Goal: Task Accomplishment & Management: Complete application form

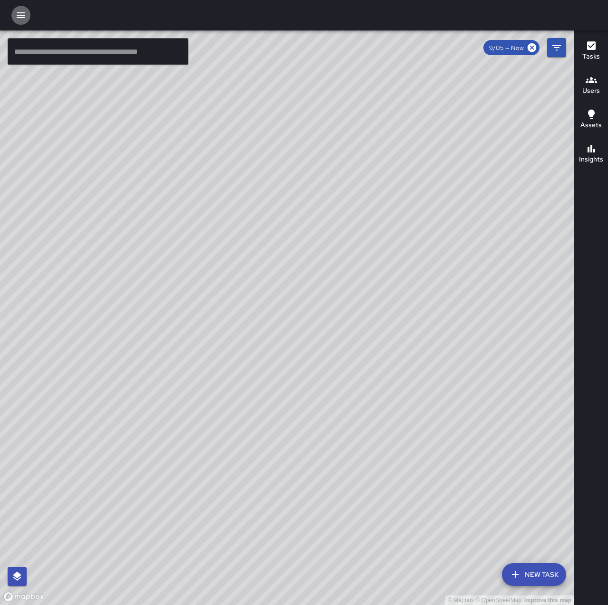
click at [23, 15] on icon "button" at bounding box center [21, 15] width 9 height 6
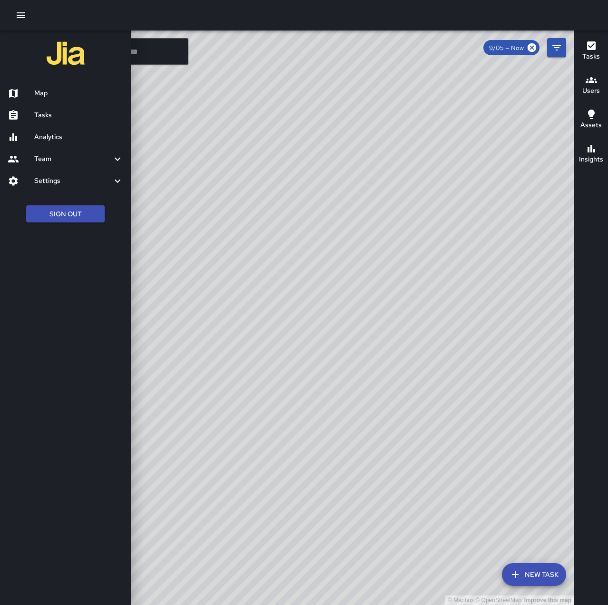
click at [59, 115] on h6 "Tasks" at bounding box center [78, 115] width 89 height 10
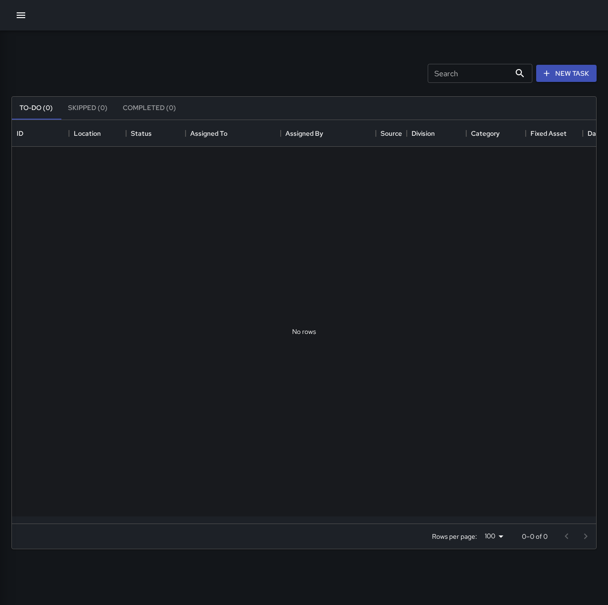
scroll to position [396, 577]
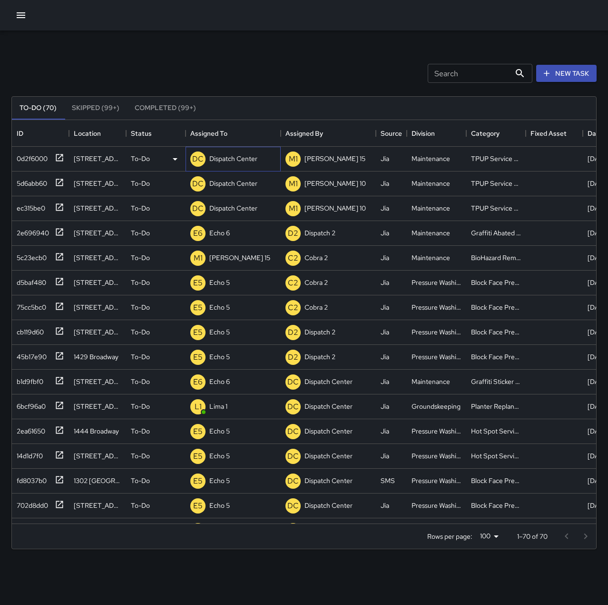
click at [232, 157] on p "Dispatch Center" at bounding box center [233, 159] width 48 height 10
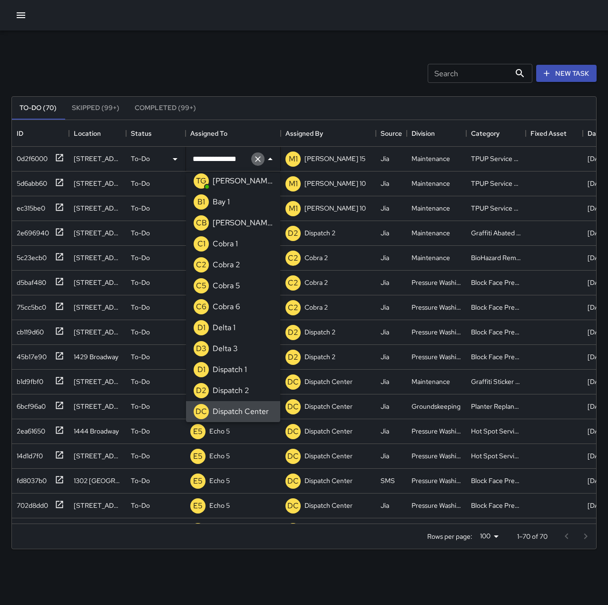
click at [260, 160] on icon "Clear" at bounding box center [258, 159] width 6 height 6
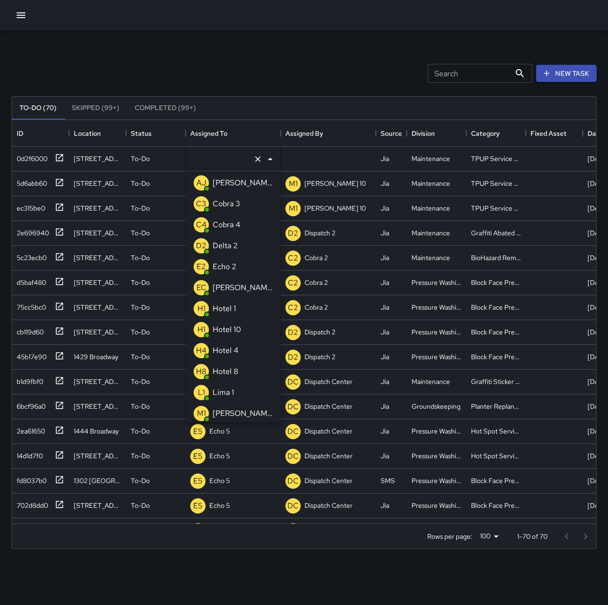
click at [236, 270] on p "Echo 2" at bounding box center [225, 266] width 24 height 11
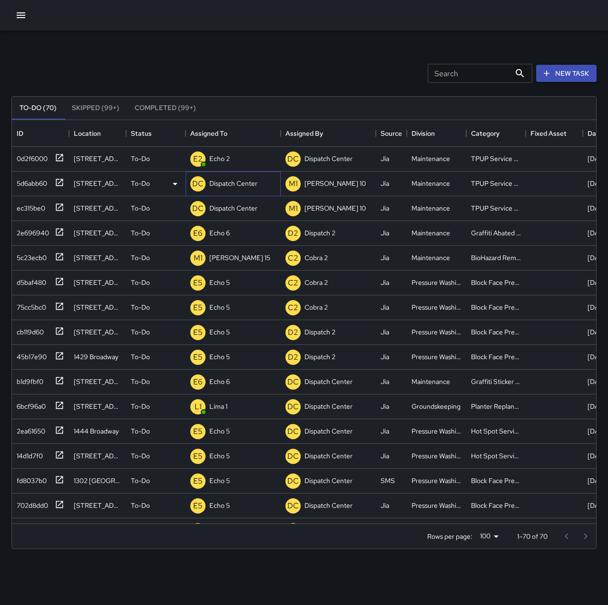
click at [239, 180] on p "Dispatch Center" at bounding box center [233, 184] width 48 height 10
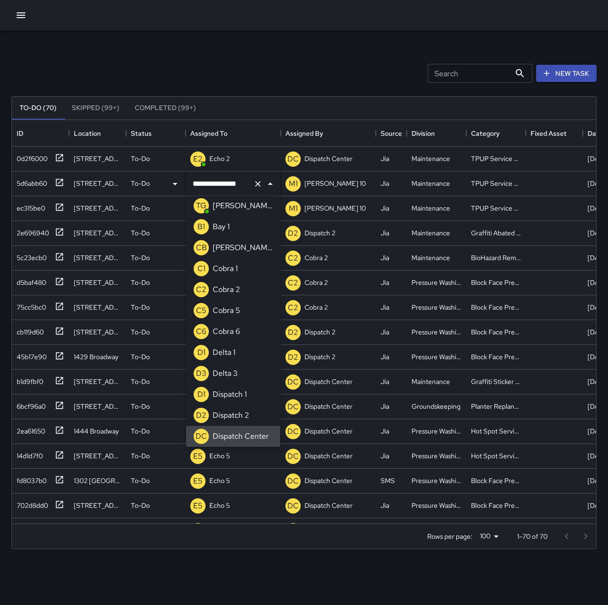
click at [256, 182] on icon "Clear" at bounding box center [258, 184] width 10 height 10
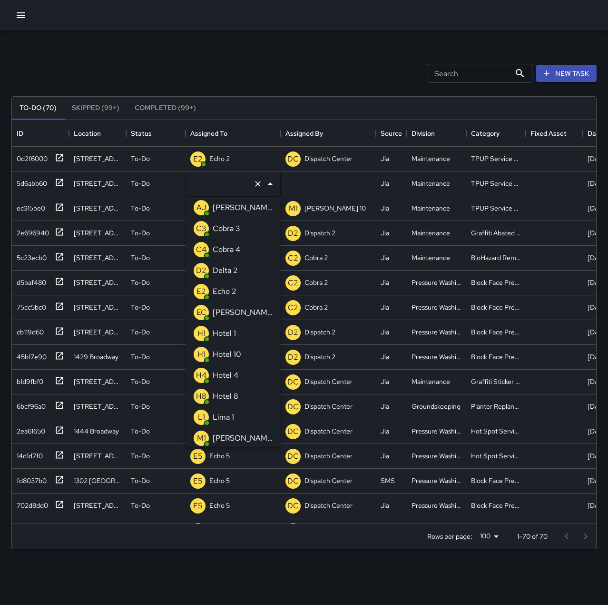
click at [239, 290] on li "E2 Echo 2" at bounding box center [233, 291] width 94 height 21
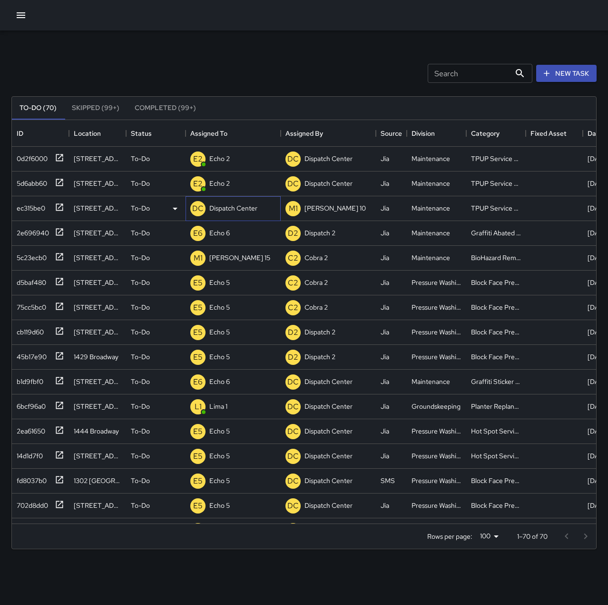
click at [236, 209] on p "Dispatch Center" at bounding box center [233, 208] width 48 height 10
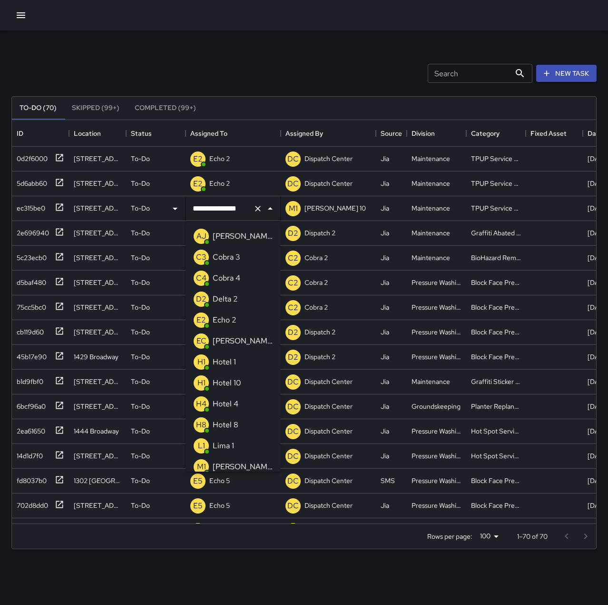
scroll to position [508, 0]
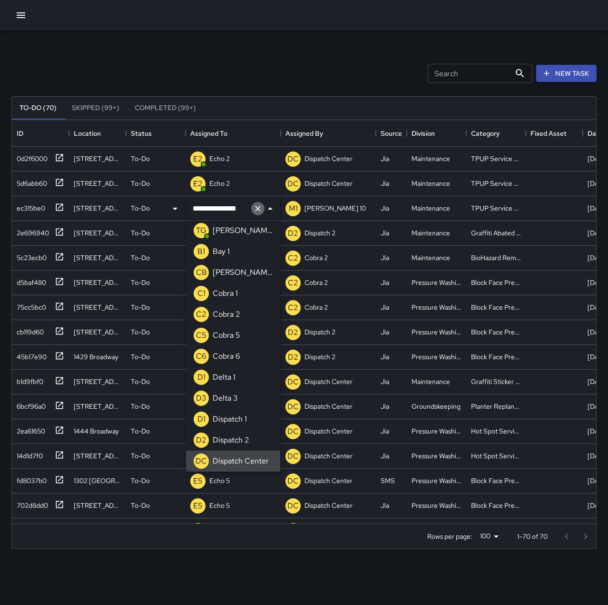
click at [258, 207] on icon "Clear" at bounding box center [258, 209] width 10 height 10
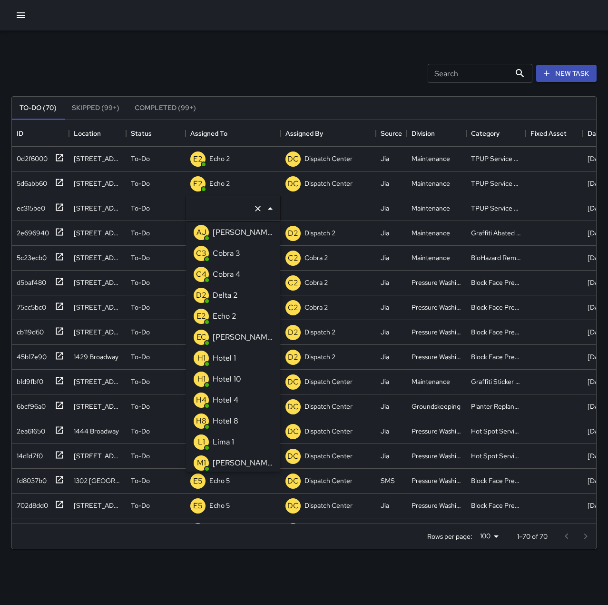
click at [233, 316] on p "Echo 2" at bounding box center [225, 315] width 24 height 11
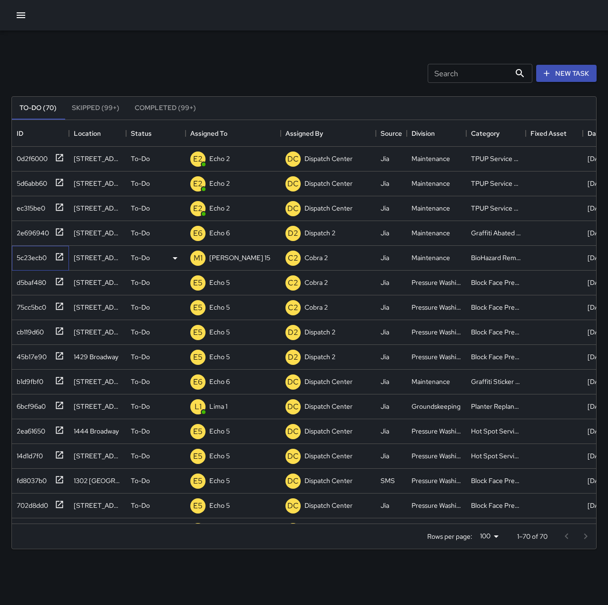
click at [29, 254] on div "5c23ecb0" at bounding box center [30, 255] width 34 height 13
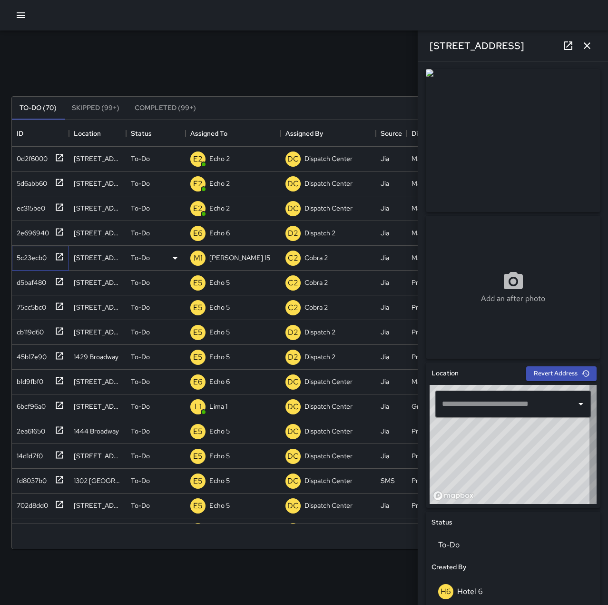
type input "**********"
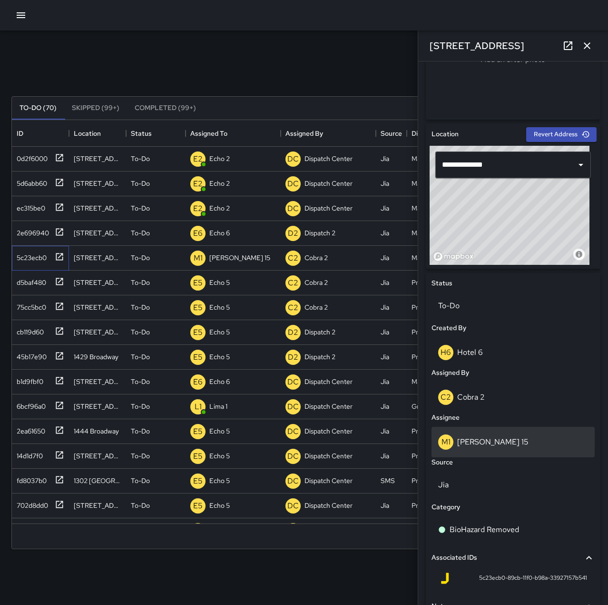
scroll to position [322, 0]
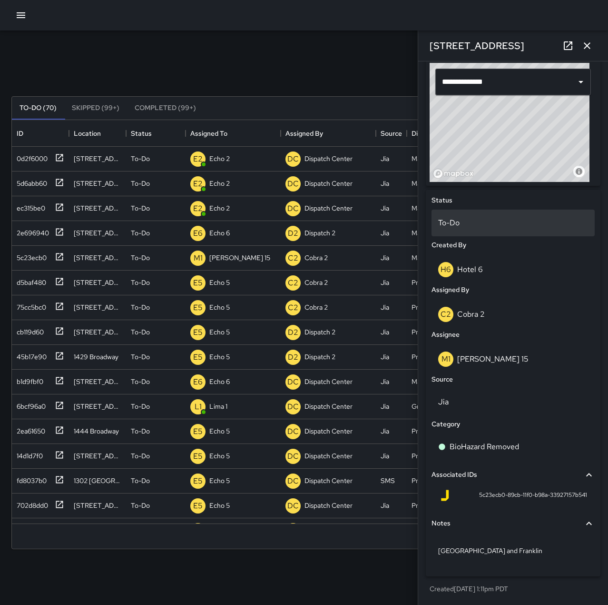
click at [496, 228] on p "To-Do" at bounding box center [513, 222] width 150 height 11
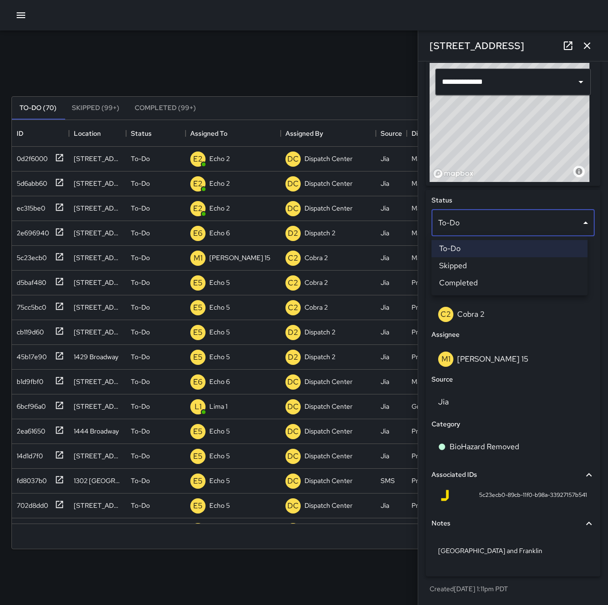
click at [497, 263] on li "Skipped" at bounding box center [510, 265] width 156 height 17
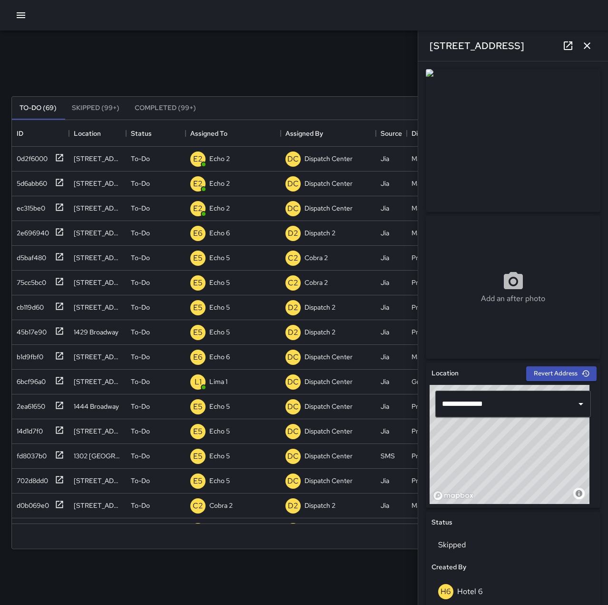
click at [586, 45] on icon "button" at bounding box center [587, 45] width 7 height 7
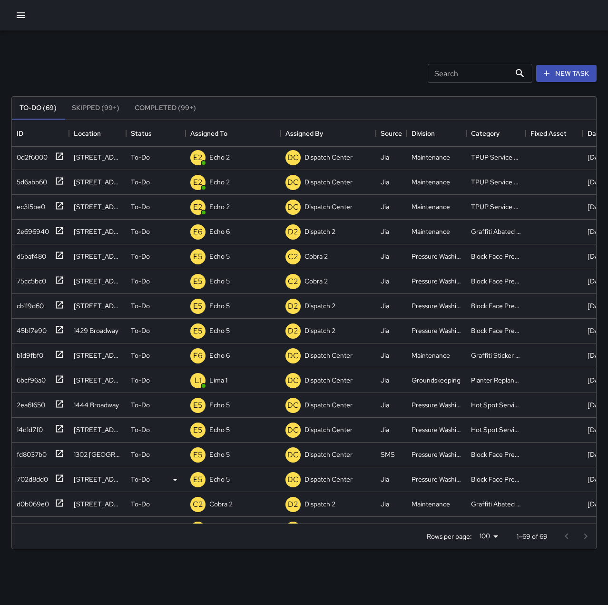
scroll to position [0, 0]
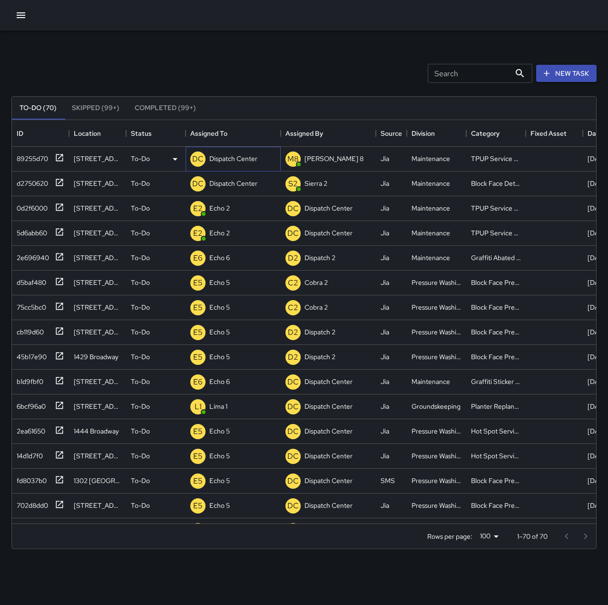
click at [263, 154] on div "DC Dispatch Center" at bounding box center [233, 159] width 95 height 25
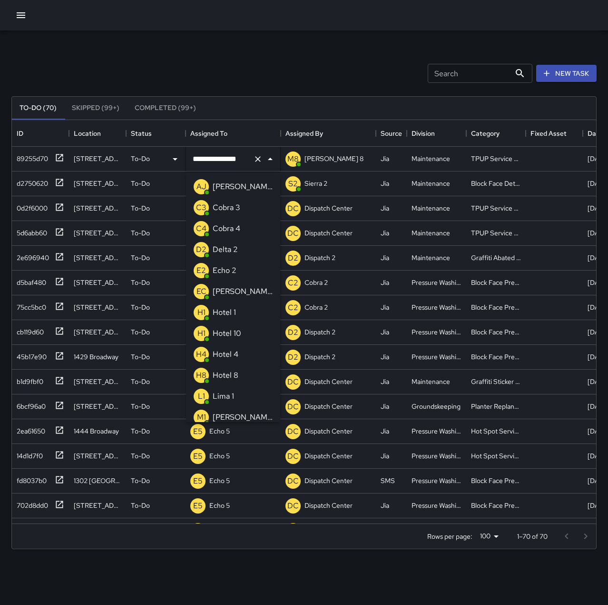
scroll to position [508, 0]
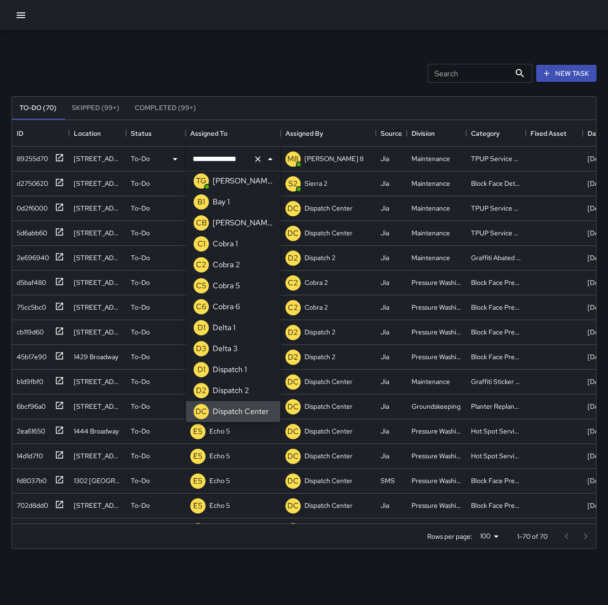
click at [263, 157] on button "Clear" at bounding box center [257, 158] width 13 height 13
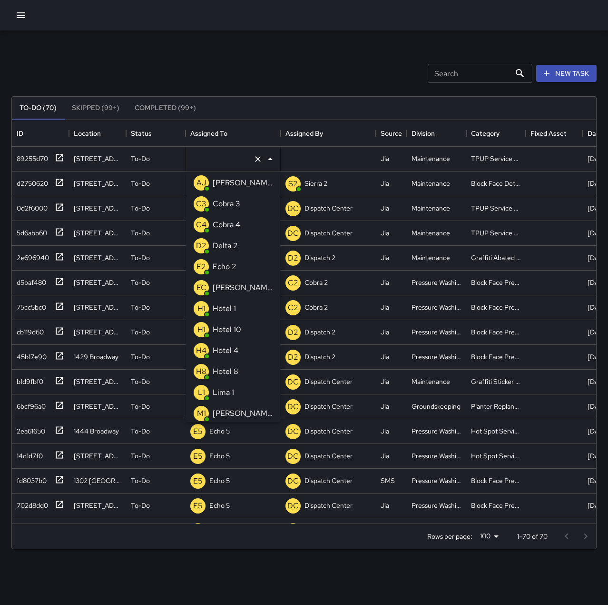
click at [233, 268] on p "Echo 2" at bounding box center [225, 266] width 24 height 11
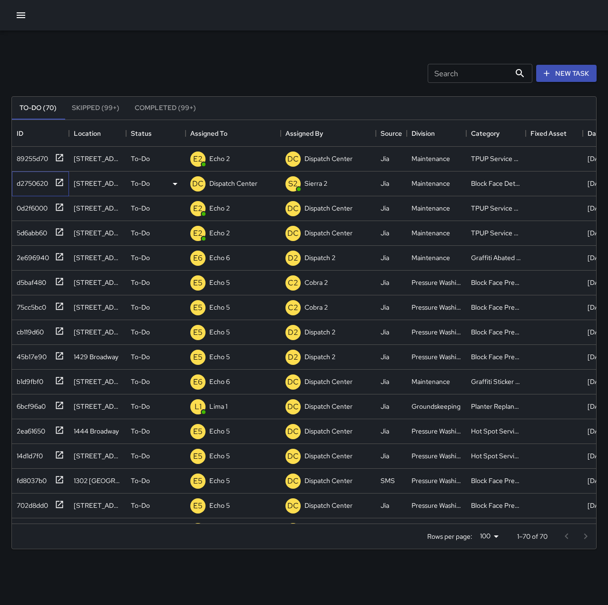
click at [42, 180] on div "d2750620" at bounding box center [30, 181] width 35 height 13
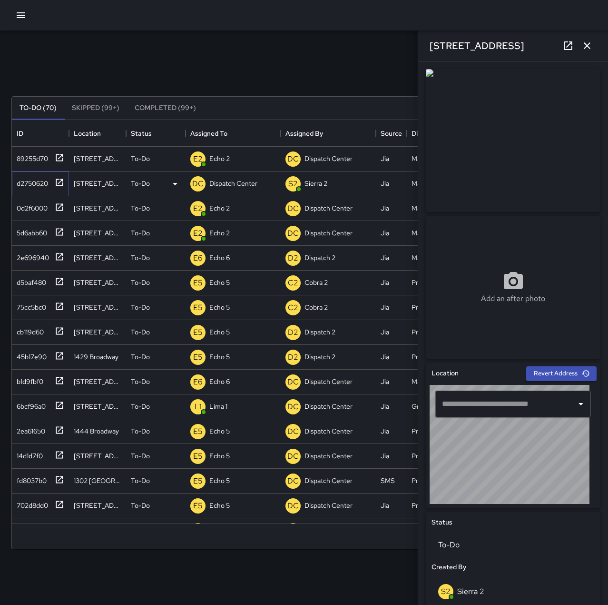
type input "**********"
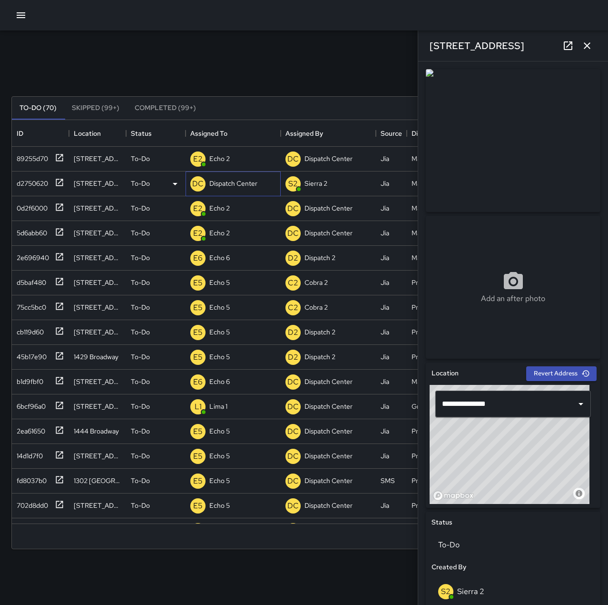
click at [236, 185] on p "Dispatch Center" at bounding box center [233, 184] width 48 height 10
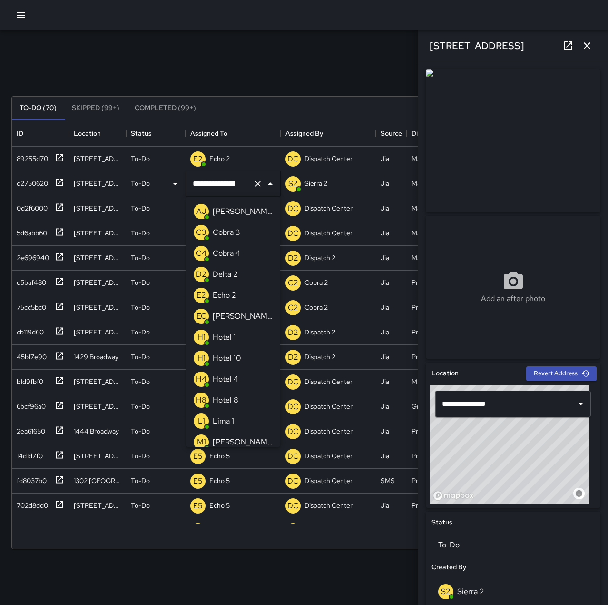
scroll to position [508, 0]
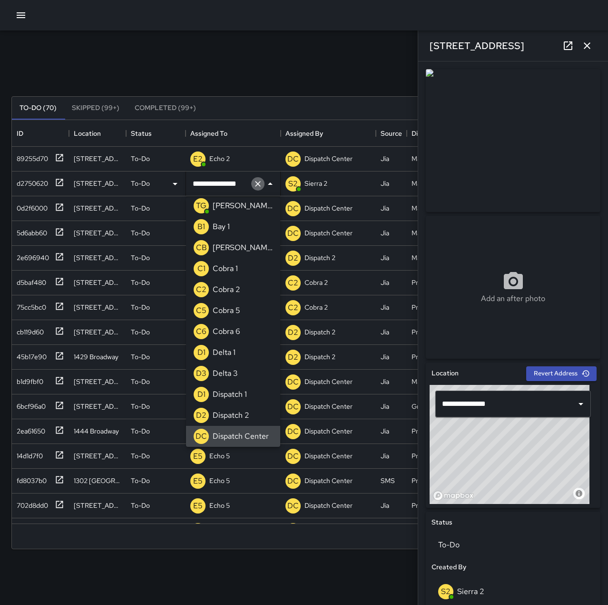
click at [254, 187] on icon "Clear" at bounding box center [258, 184] width 10 height 10
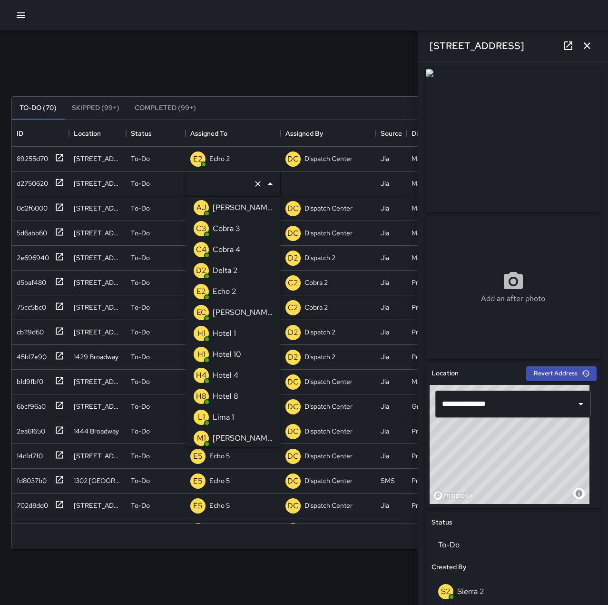
click at [223, 290] on p "Echo 2" at bounding box center [225, 291] width 24 height 11
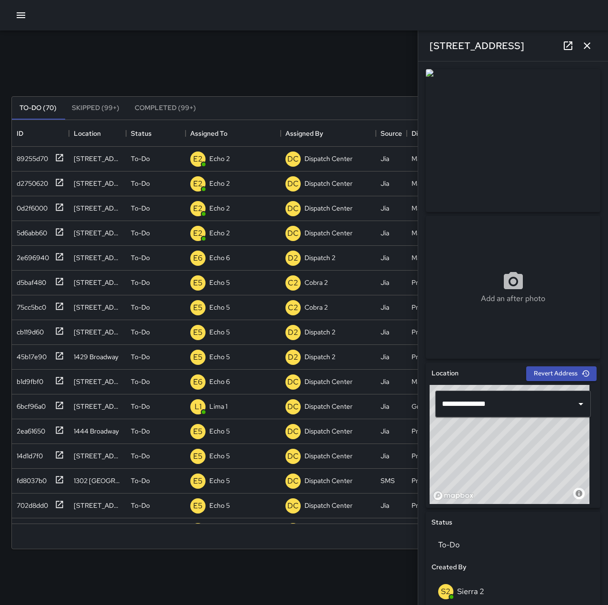
click at [211, 63] on div "Search Search New Task" at bounding box center [304, 74] width 589 height 50
click at [587, 50] on icon "button" at bounding box center [587, 45] width 11 height 11
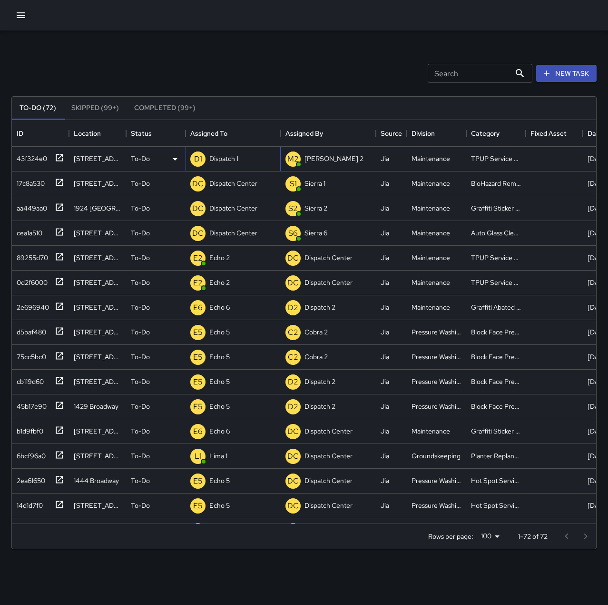
click at [228, 157] on p "Dispatch 1" at bounding box center [223, 159] width 29 height 10
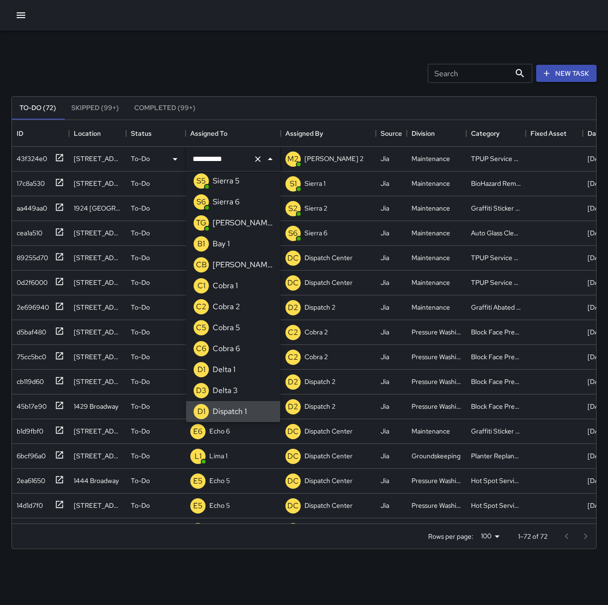
click at [256, 159] on icon "Clear" at bounding box center [258, 159] width 10 height 10
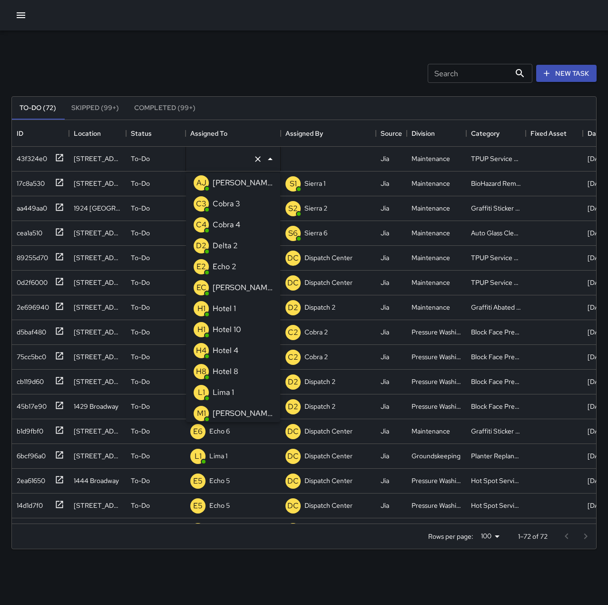
click at [227, 268] on p "Echo 2" at bounding box center [225, 266] width 24 height 11
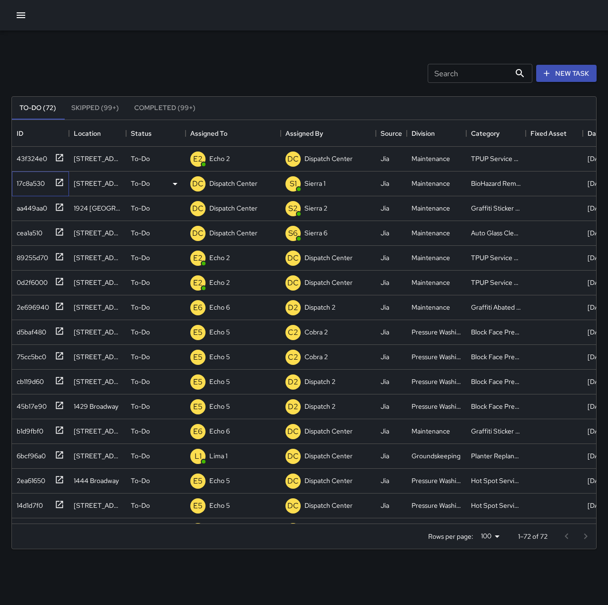
click at [39, 179] on div "17c8a530" at bounding box center [29, 181] width 32 height 13
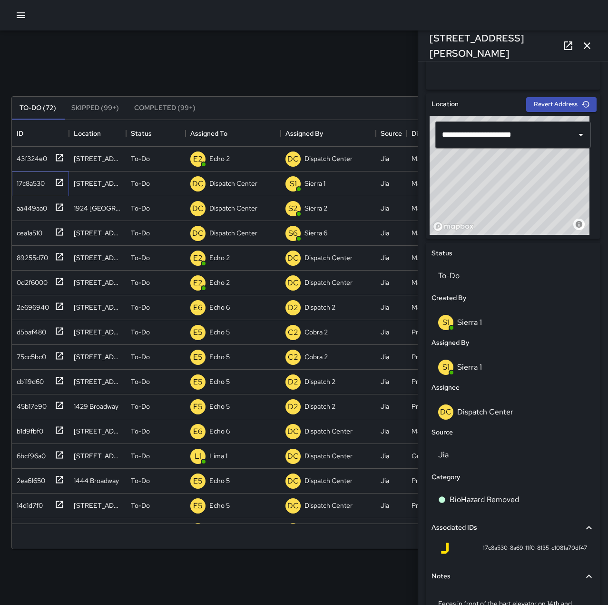
scroll to position [286, 0]
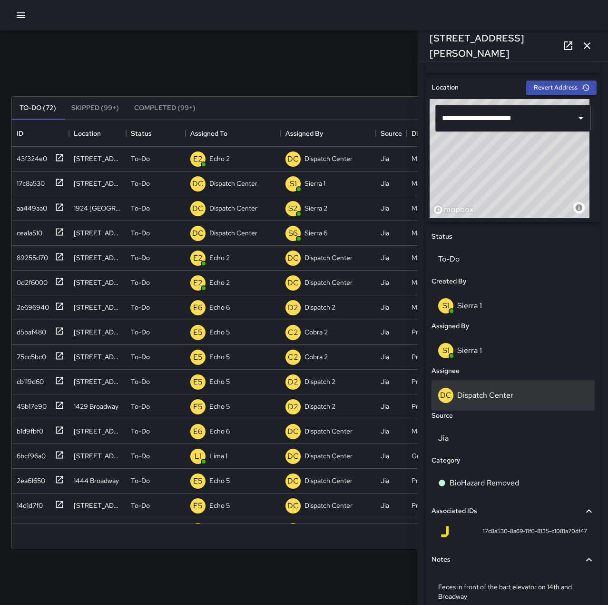
click at [501, 393] on p "Dispatch Center" at bounding box center [485, 395] width 56 height 10
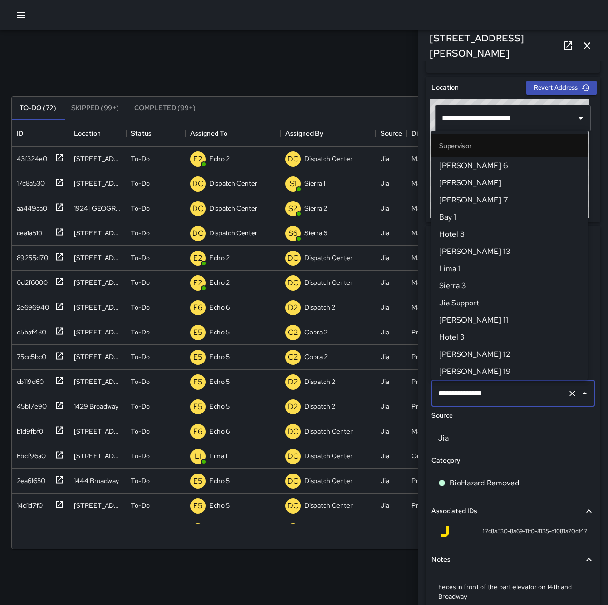
scroll to position [908, 0]
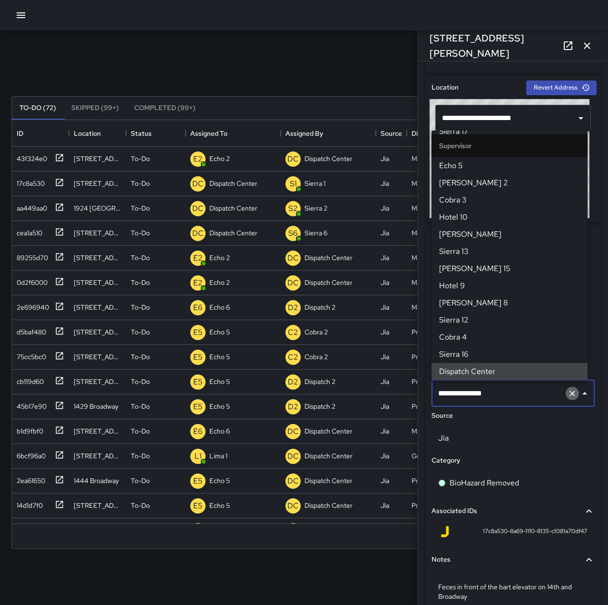
click at [568, 393] on icon "Clear" at bounding box center [573, 393] width 10 height 10
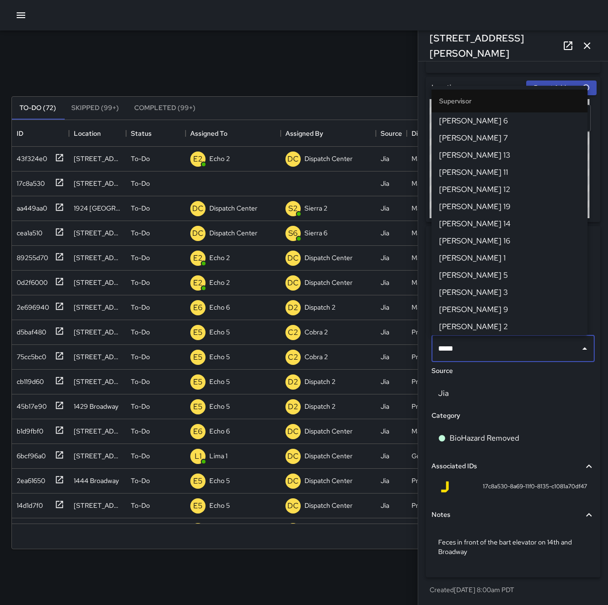
type input "******"
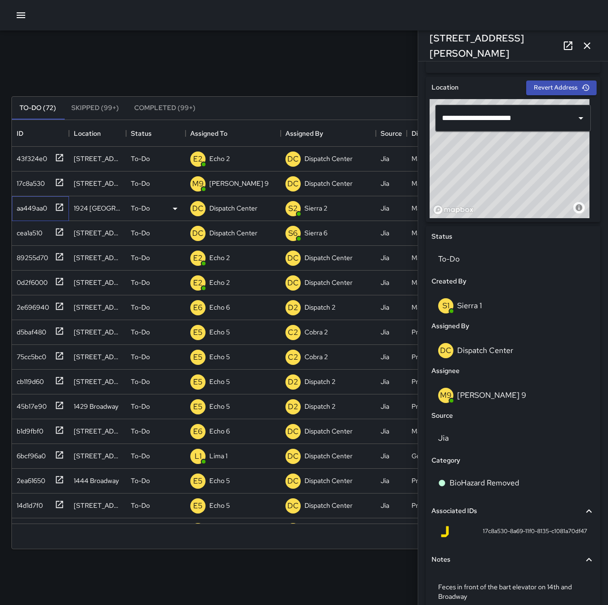
click at [39, 207] on div "aa449aa0" at bounding box center [30, 205] width 34 height 13
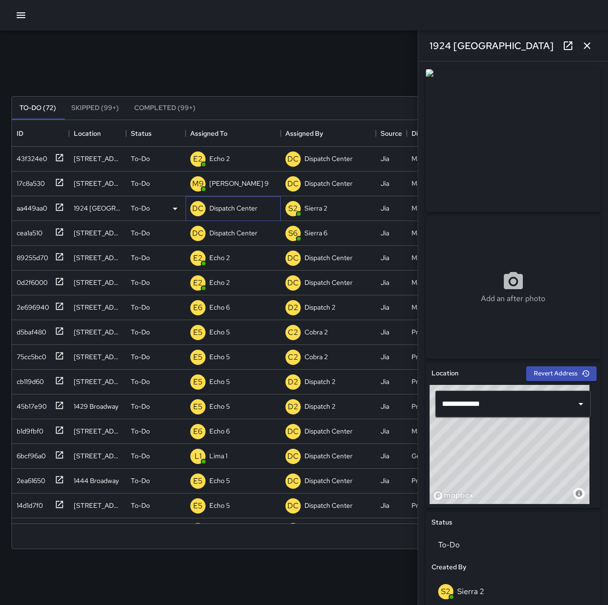
click at [235, 205] on p "Dispatch Center" at bounding box center [233, 208] width 48 height 10
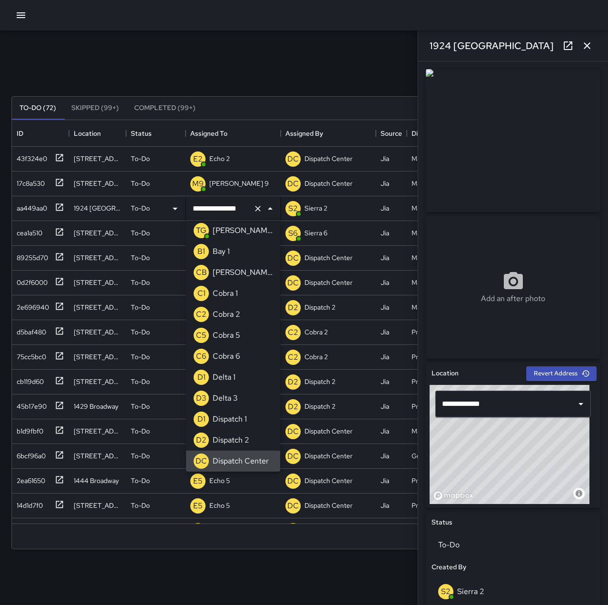
click at [262, 210] on icon "Clear" at bounding box center [258, 209] width 10 height 10
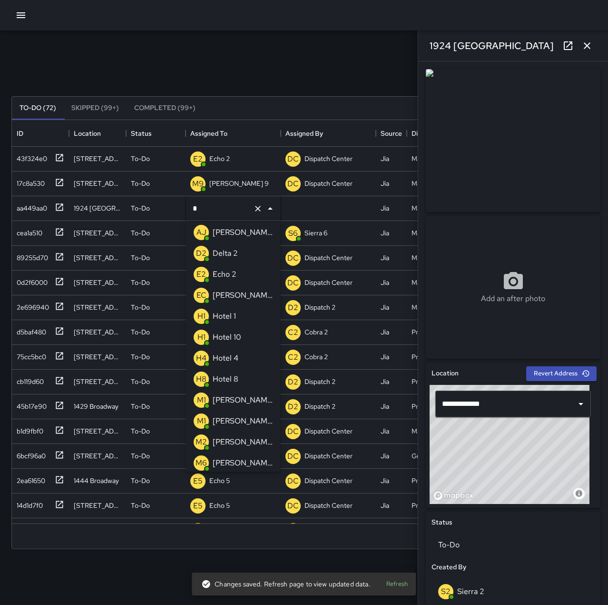
type input "**"
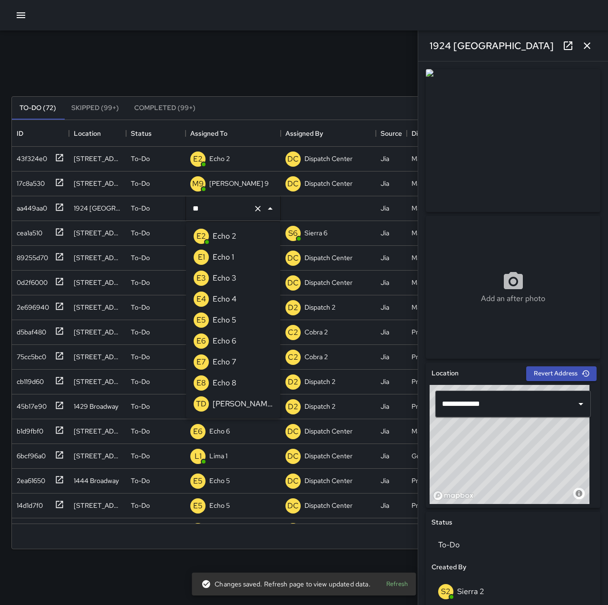
scroll to position [0, 0]
click at [238, 335] on li "E6 Echo 6" at bounding box center [233, 340] width 94 height 21
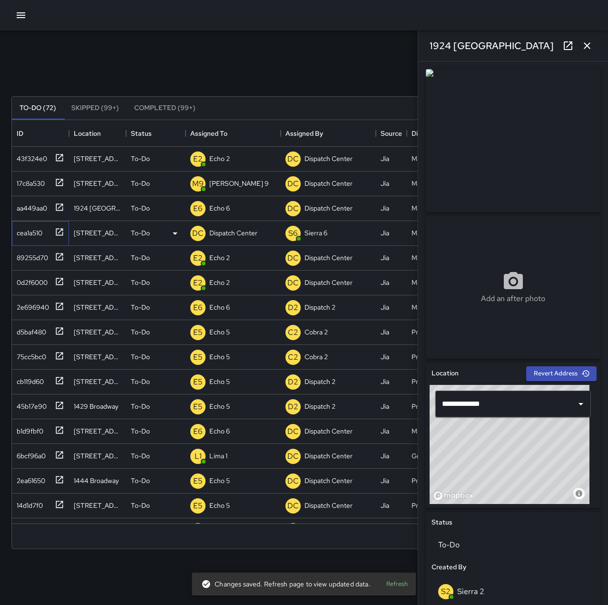
click at [31, 228] on div "cea1a510" at bounding box center [28, 230] width 30 height 13
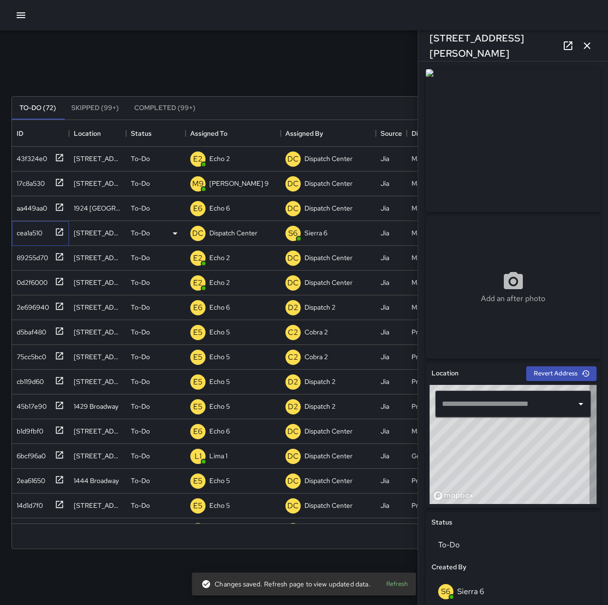
type input "**********"
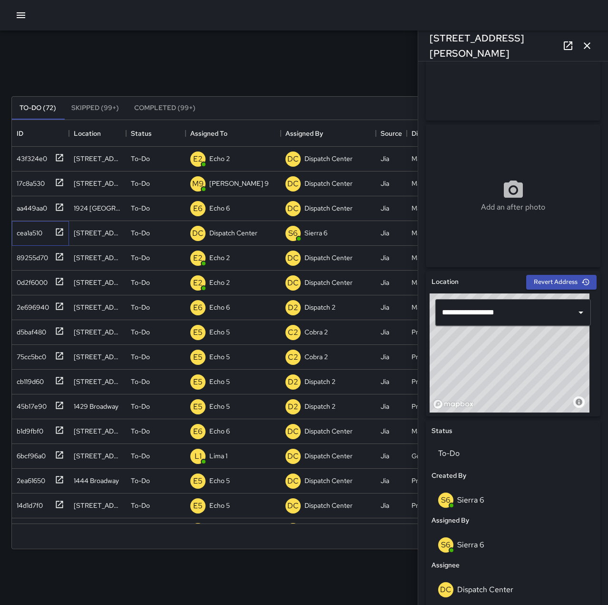
scroll to position [95, 0]
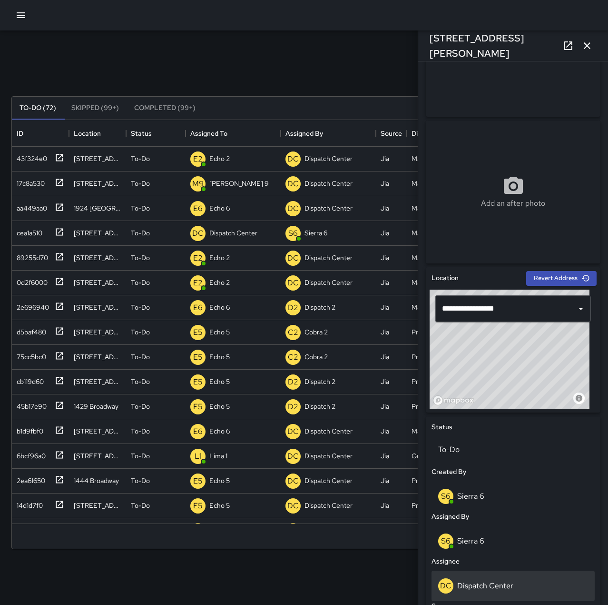
click at [501, 582] on p "Dispatch Center" at bounding box center [485, 585] width 56 height 10
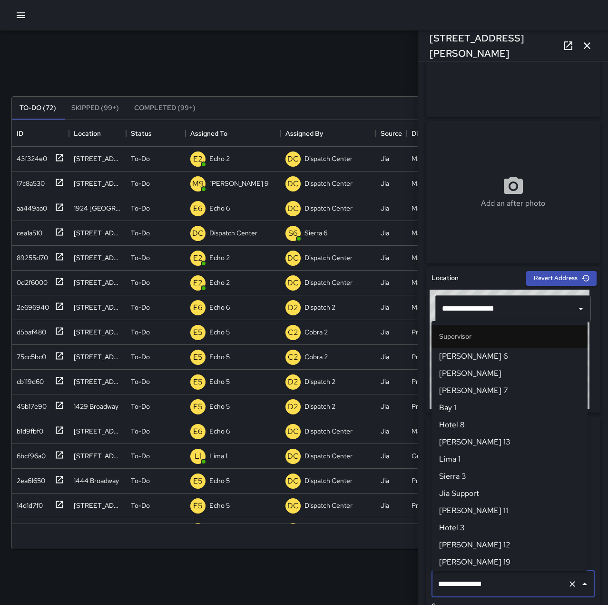
scroll to position [908, 0]
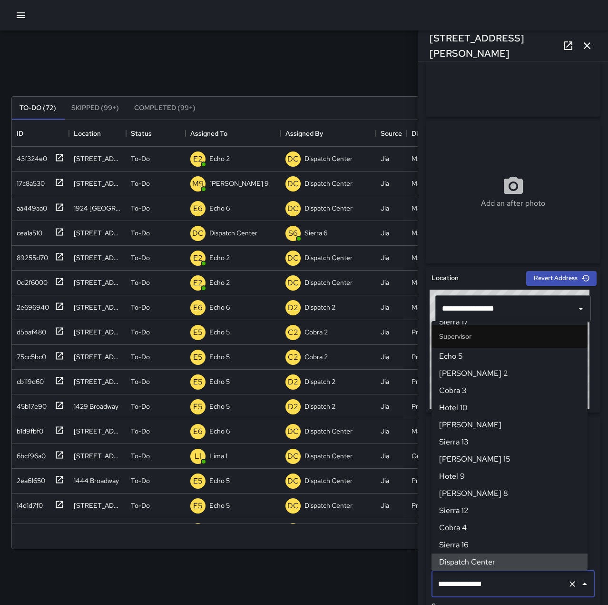
click at [571, 583] on button "Clear" at bounding box center [572, 583] width 13 height 13
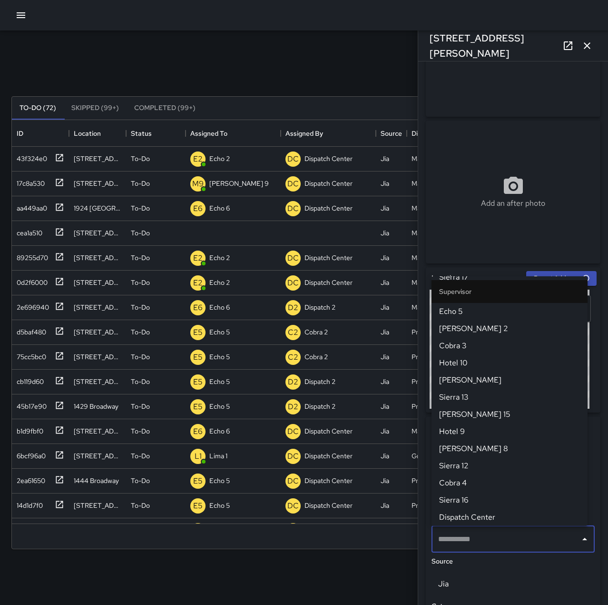
scroll to position [0, 0]
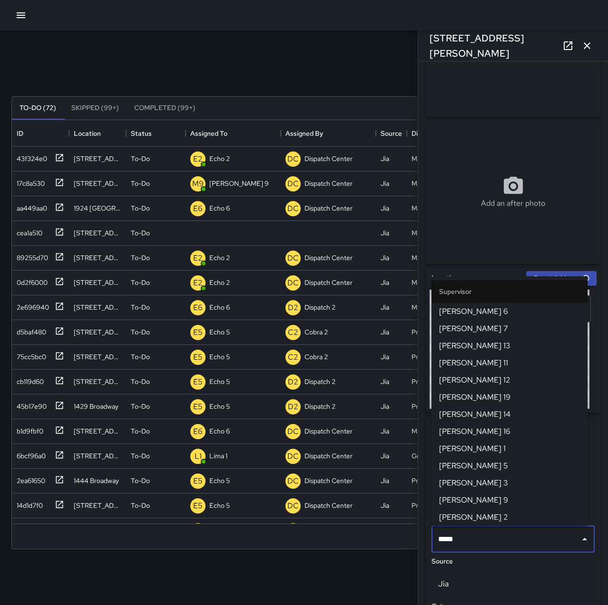
type input "******"
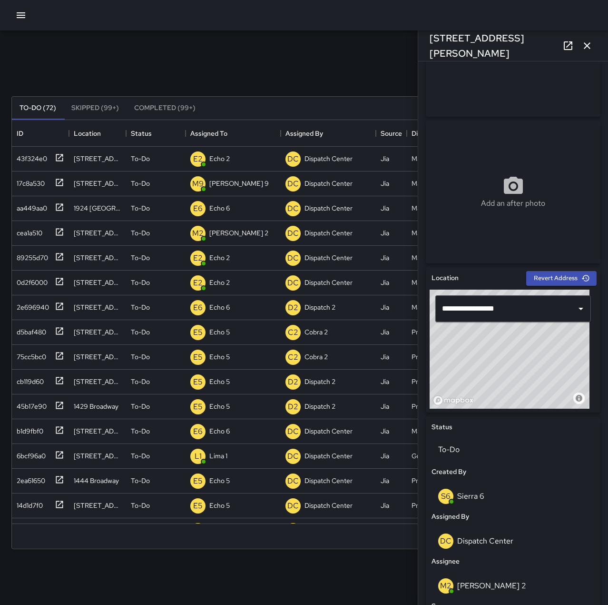
click at [290, 68] on div "Search Search New Task" at bounding box center [304, 74] width 589 height 50
click at [585, 40] on icon "button" at bounding box center [587, 45] width 11 height 11
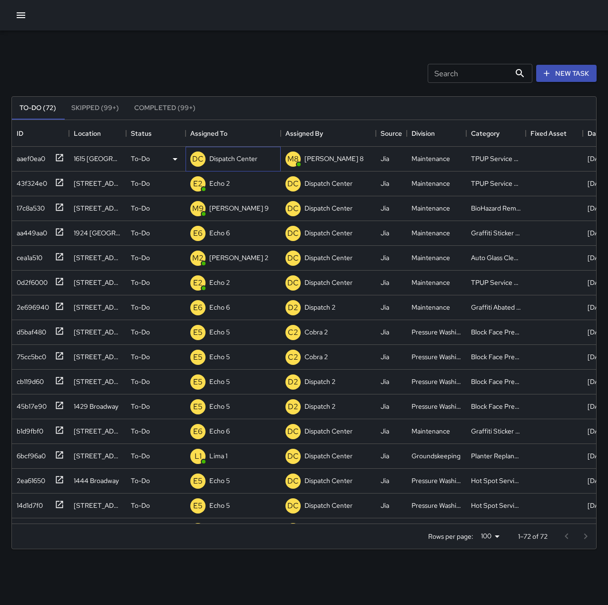
click at [216, 158] on p "Dispatch Center" at bounding box center [233, 159] width 48 height 10
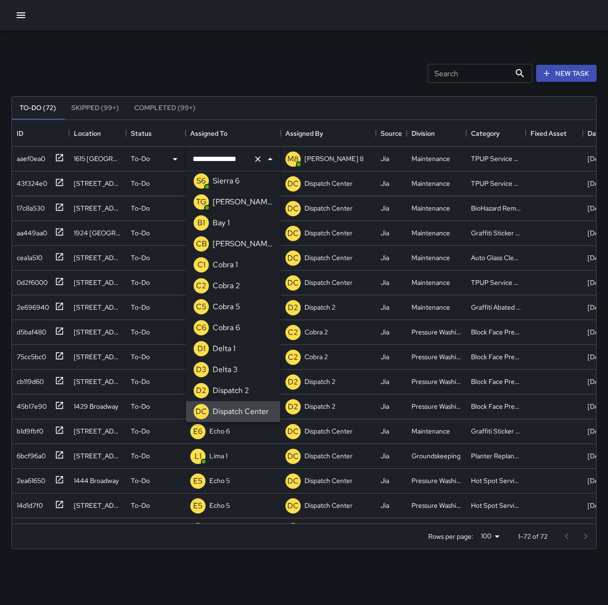
click at [258, 162] on icon "Clear" at bounding box center [258, 159] width 10 height 10
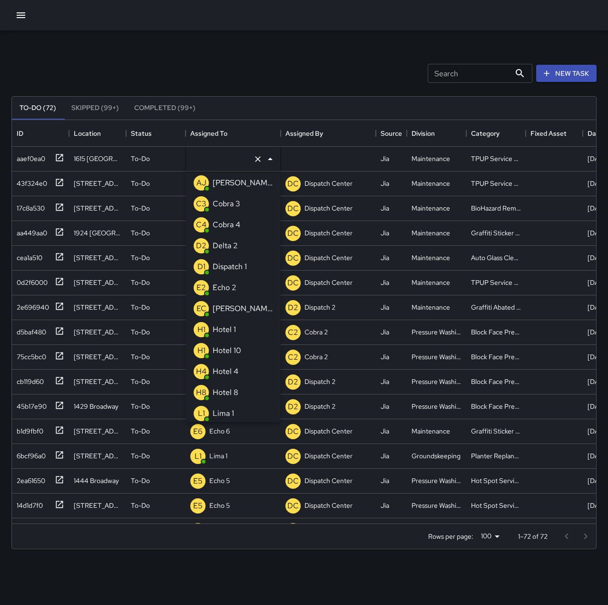
click at [240, 287] on li "E2 Echo 2" at bounding box center [233, 287] width 94 height 21
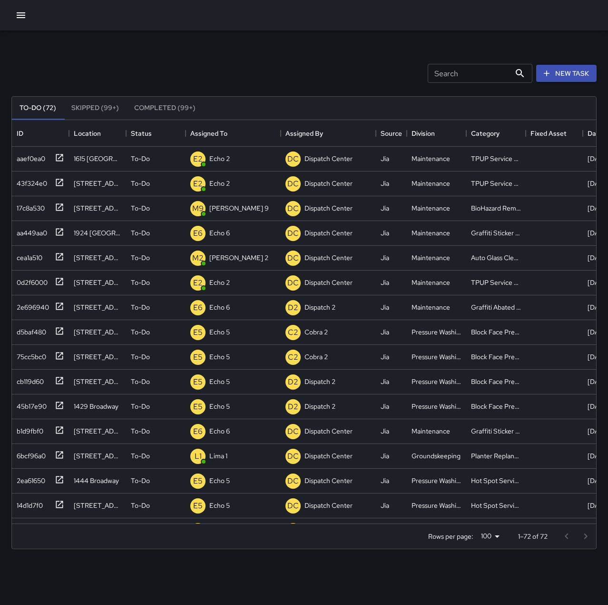
click at [218, 52] on div "Search Search New Task" at bounding box center [304, 74] width 589 height 50
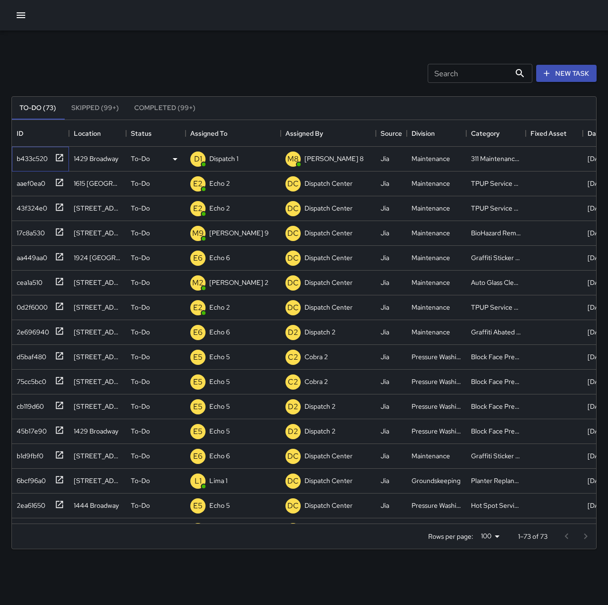
click at [43, 158] on div "b433c520" at bounding box center [30, 156] width 35 height 13
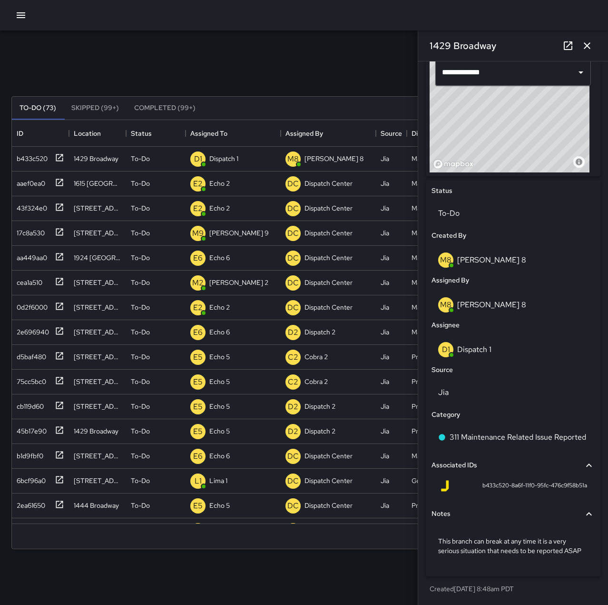
scroll to position [341, 0]
click at [529, 554] on p "This branch can break at any time it is a very serious situation that needs to …" at bounding box center [513, 545] width 150 height 19
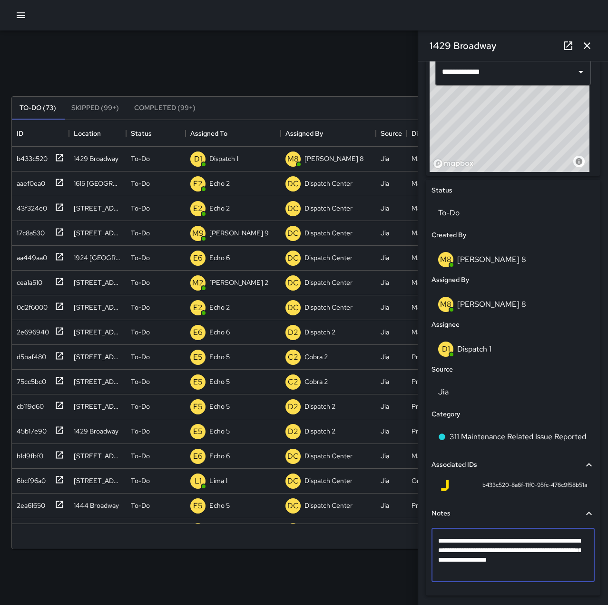
type textarea "**********"
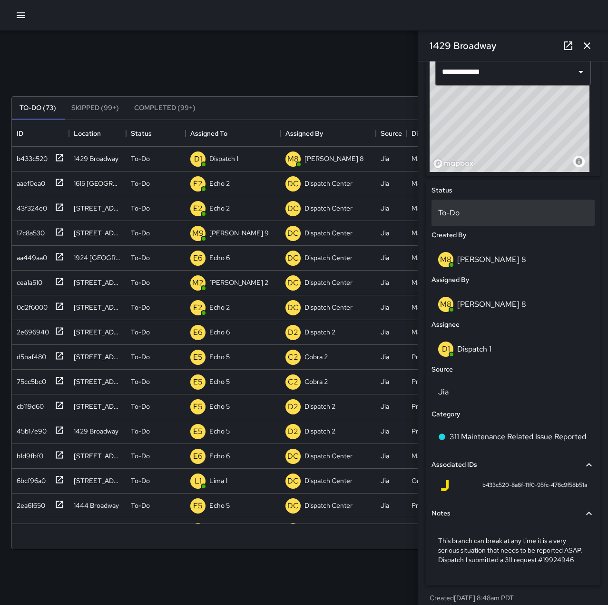
click at [477, 213] on p "To-Do" at bounding box center [513, 212] width 150 height 11
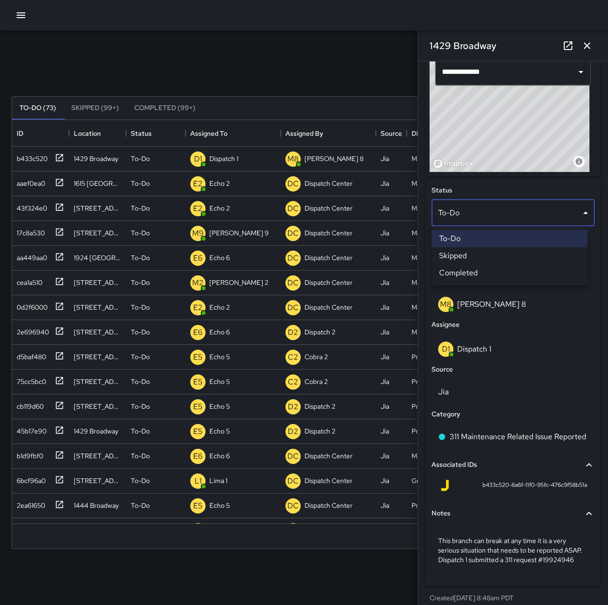
click at [490, 270] on li "Completed" at bounding box center [510, 272] width 156 height 17
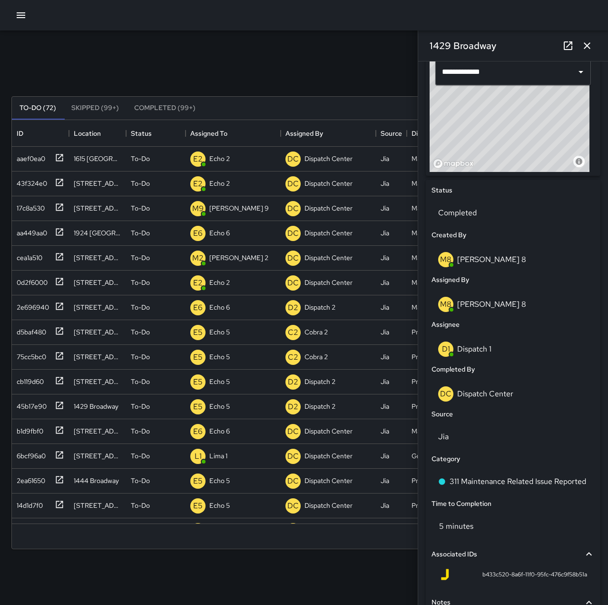
click at [586, 39] on button "button" at bounding box center [587, 45] width 19 height 19
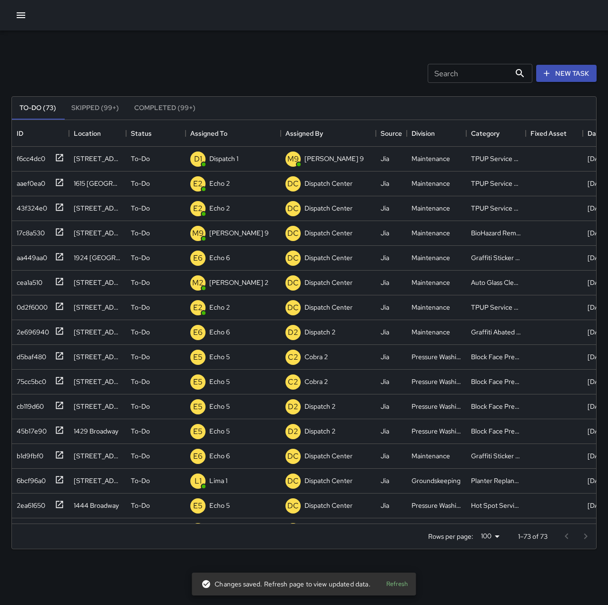
drag, startPoint x: 556, startPoint y: 76, endPoint x: 550, endPoint y: 85, distance: 10.3
click at [556, 76] on button "New Task" at bounding box center [567, 74] width 60 height 18
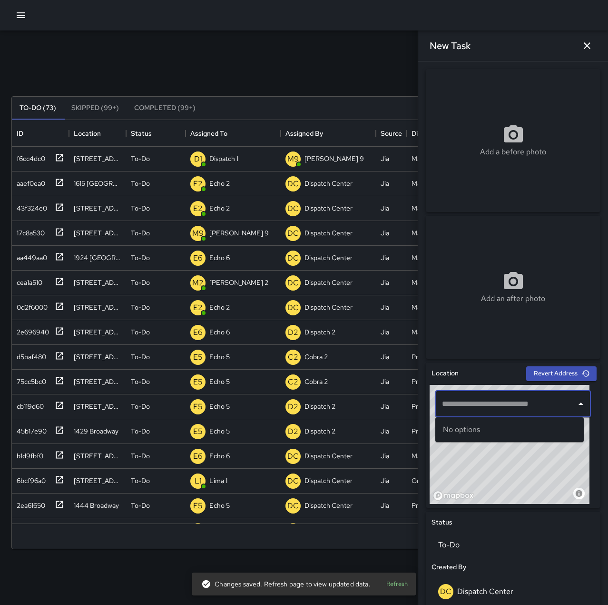
click at [496, 408] on input "text" at bounding box center [506, 404] width 133 height 18
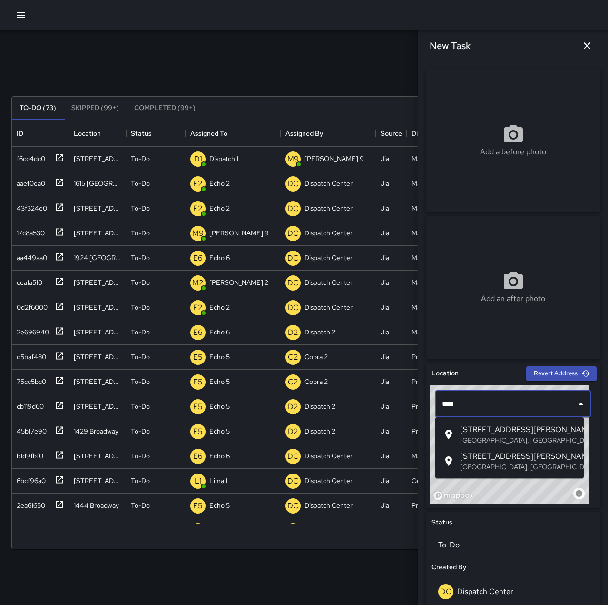
click at [529, 438] on p "[GEOGRAPHIC_DATA], [GEOGRAPHIC_DATA], [GEOGRAPHIC_DATA]" at bounding box center [518, 440] width 116 height 10
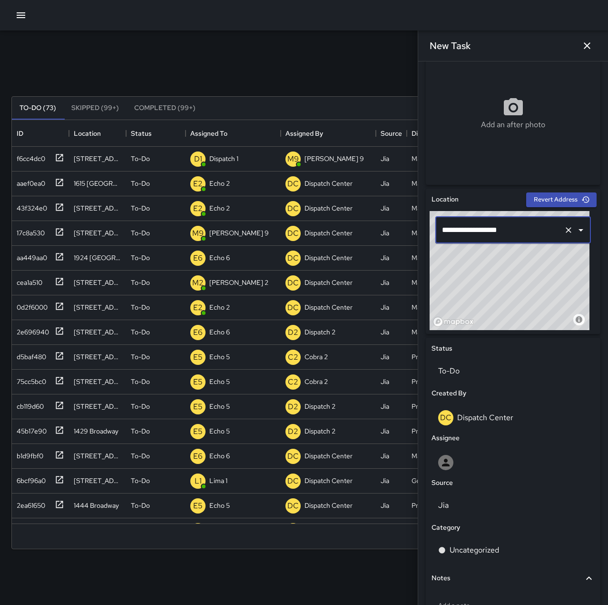
scroll to position [190, 0]
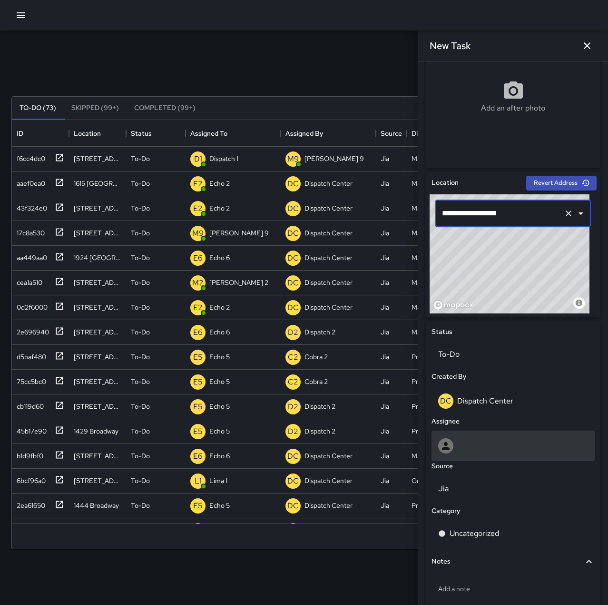
type input "**********"
click at [468, 447] on div at bounding box center [513, 445] width 150 height 15
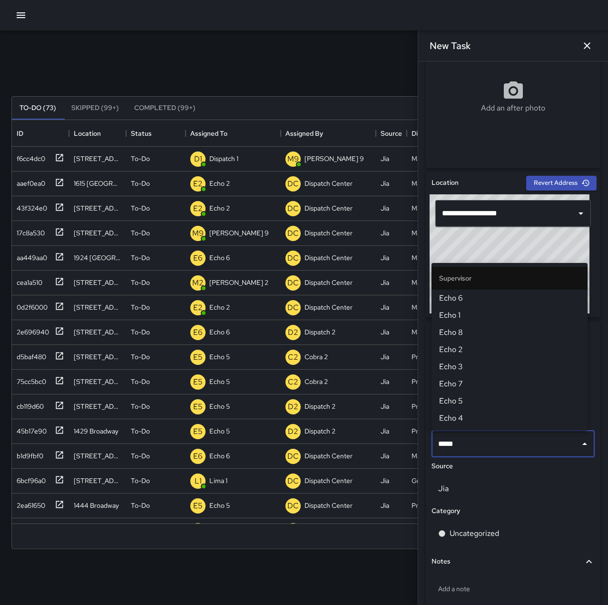
type input "******"
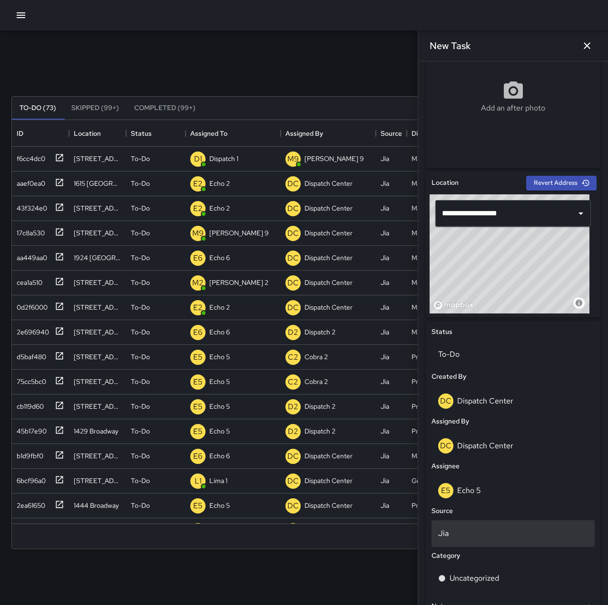
click at [475, 531] on p "Jia" at bounding box center [513, 532] width 150 height 11
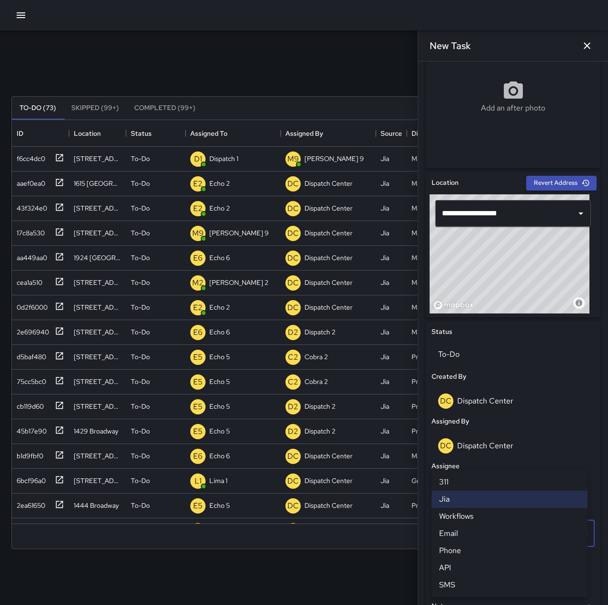
click at [341, 56] on div at bounding box center [304, 302] width 608 height 605
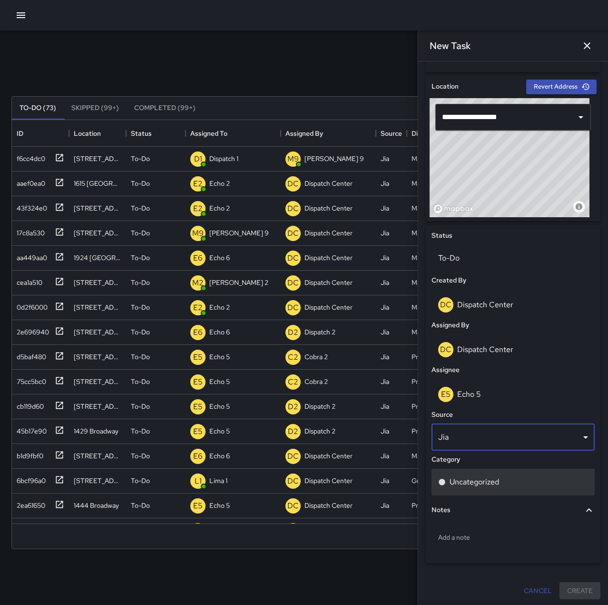
scroll to position [288, 0]
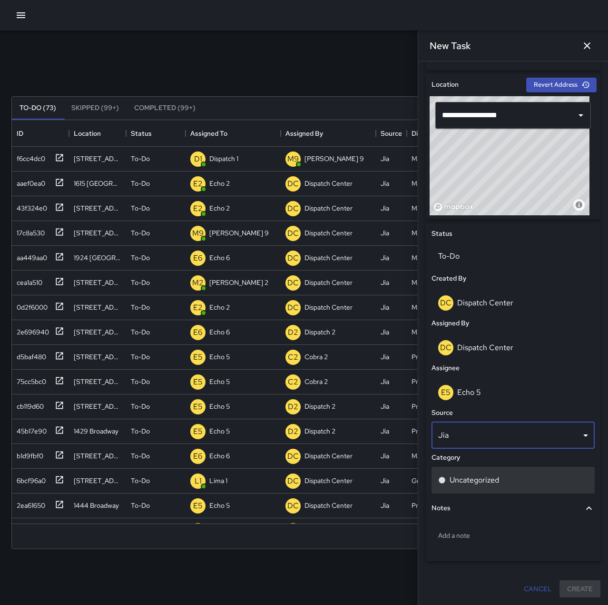
click at [499, 478] on p "Uncategorized" at bounding box center [475, 479] width 50 height 11
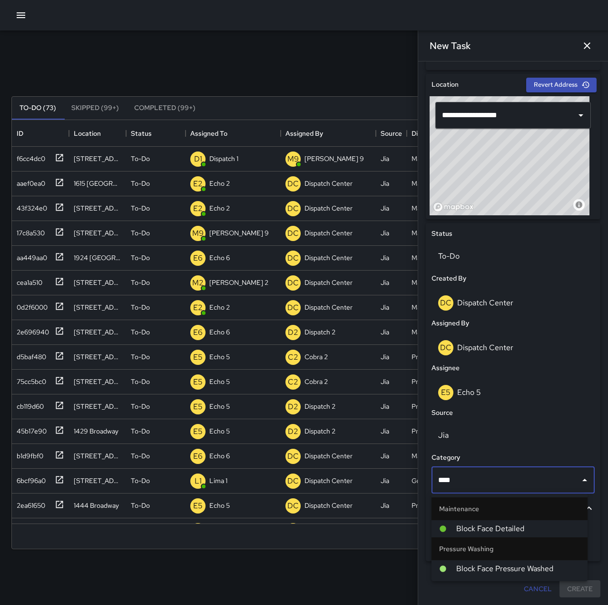
type input "*****"
click at [509, 571] on span "Block Face Pressure Washed" at bounding box center [519, 568] width 124 height 11
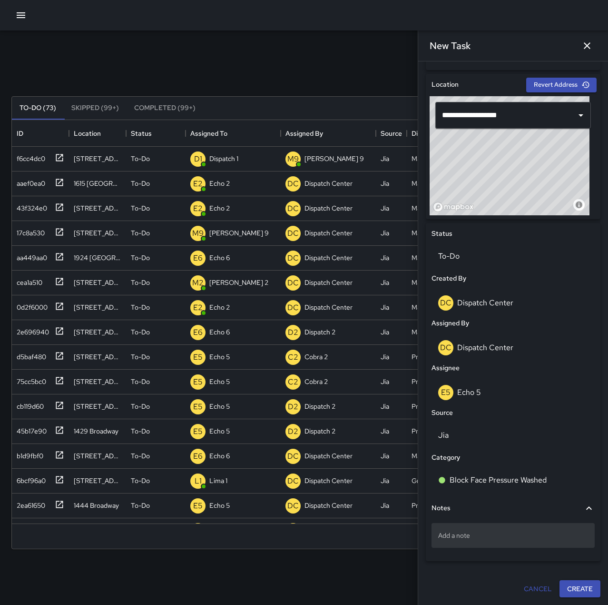
click at [495, 536] on p "Add a note" at bounding box center [513, 535] width 150 height 10
type textarea "**********"
click at [570, 586] on button "Create" at bounding box center [580, 589] width 41 height 18
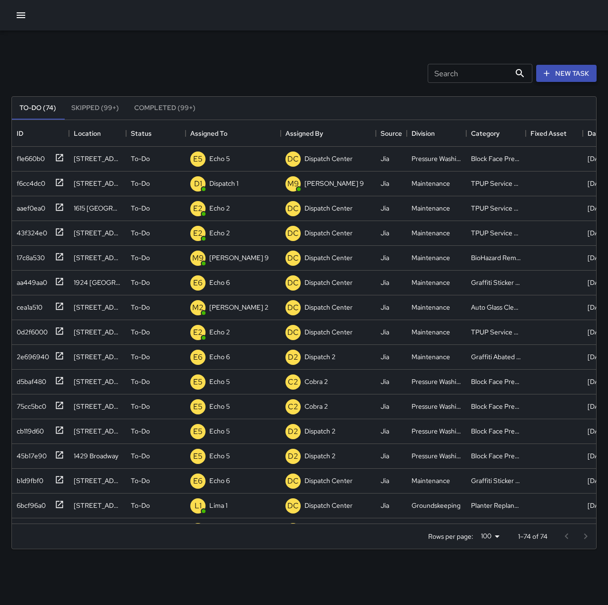
click at [563, 72] on button "New Task" at bounding box center [567, 74] width 60 height 18
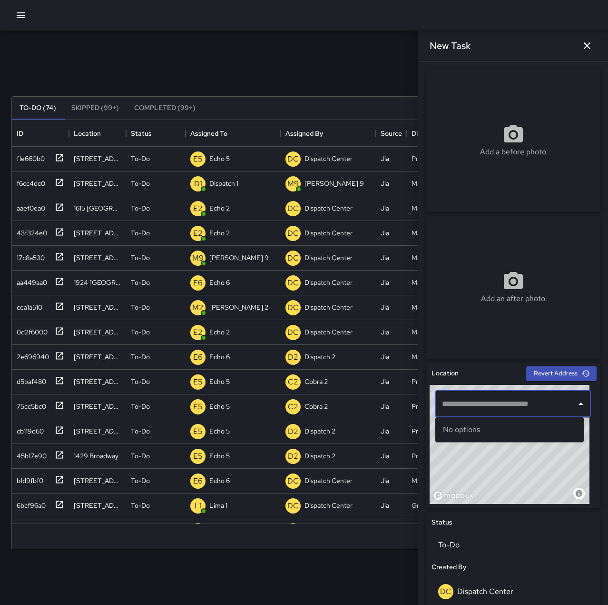
click at [507, 407] on input "text" at bounding box center [506, 404] width 133 height 18
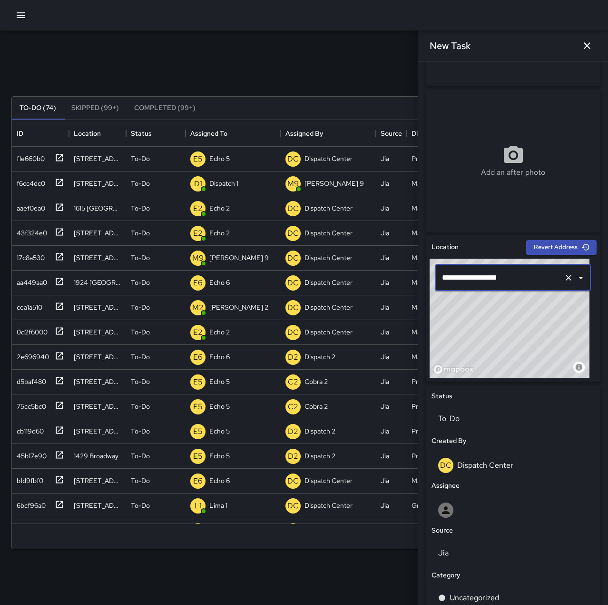
scroll to position [143, 0]
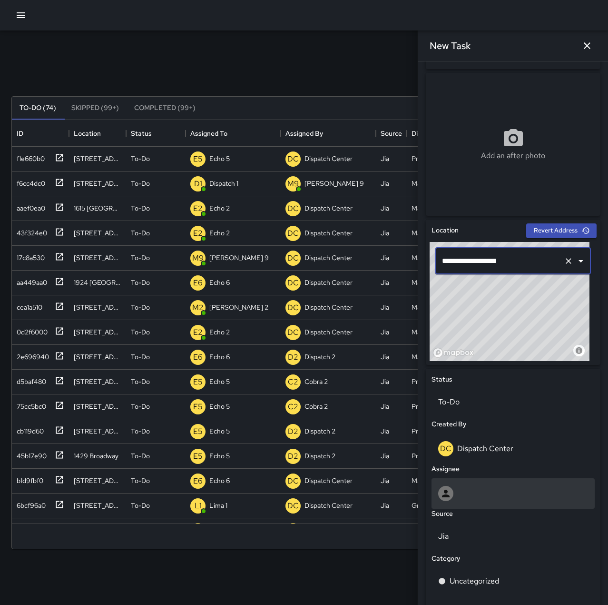
type input "**********"
click at [474, 491] on div at bounding box center [513, 493] width 150 height 15
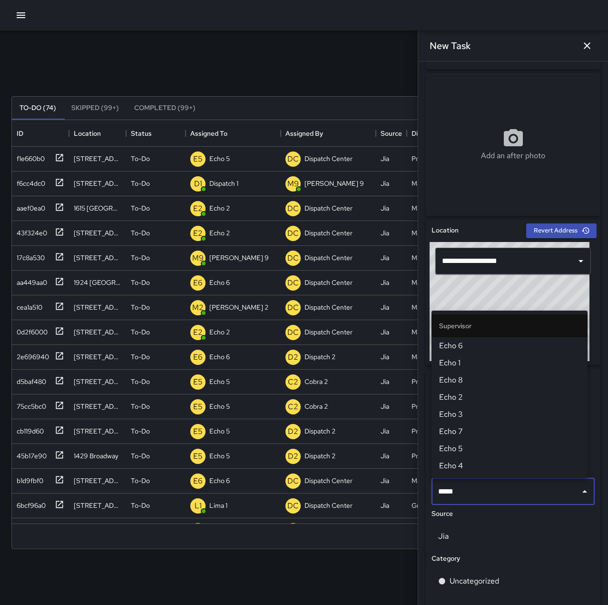
type input "******"
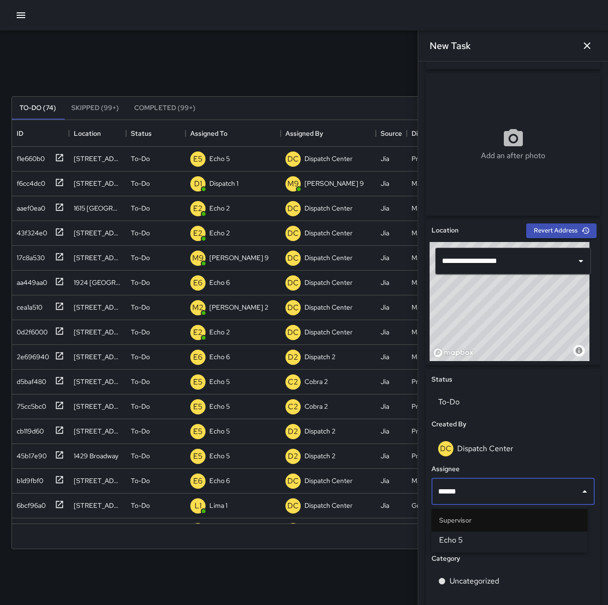
click at [476, 539] on span "Echo 5" at bounding box center [509, 539] width 141 height 11
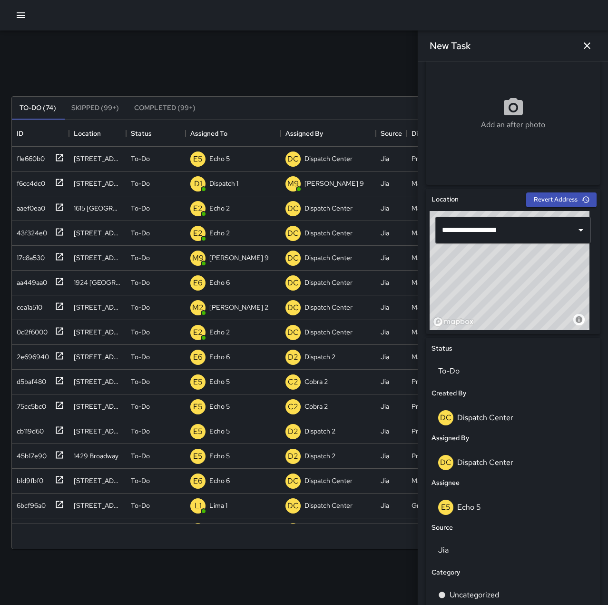
scroll to position [238, 0]
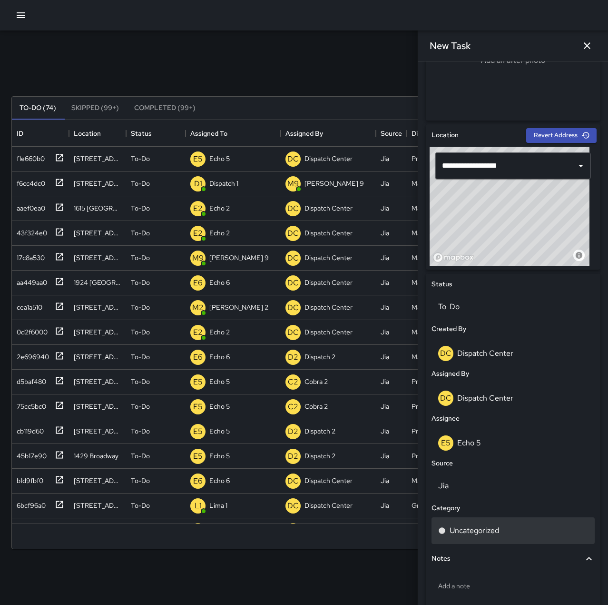
click at [519, 528] on div "Uncategorized" at bounding box center [513, 530] width 150 height 11
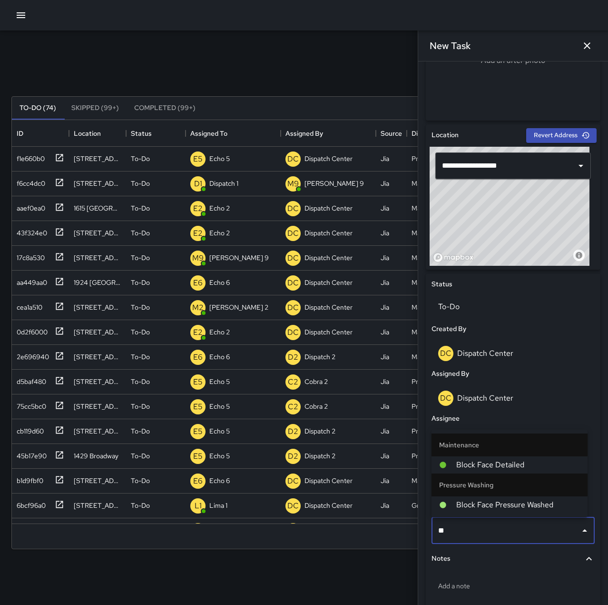
type input "***"
click at [528, 507] on span "Block Face Pressure Washed" at bounding box center [519, 504] width 124 height 11
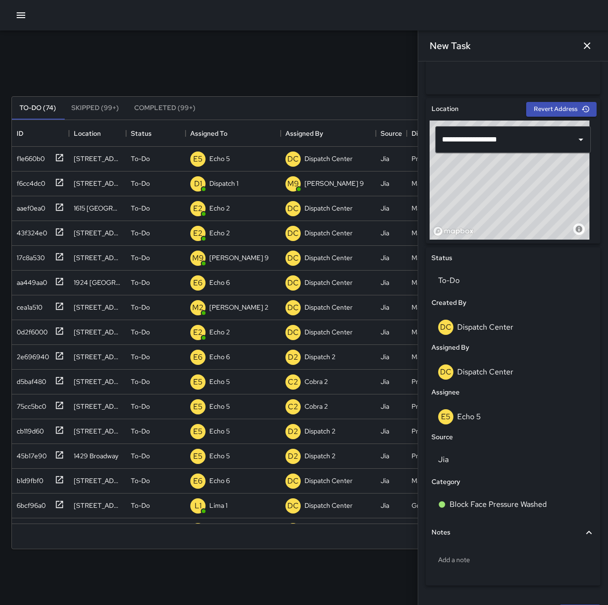
scroll to position [288, 0]
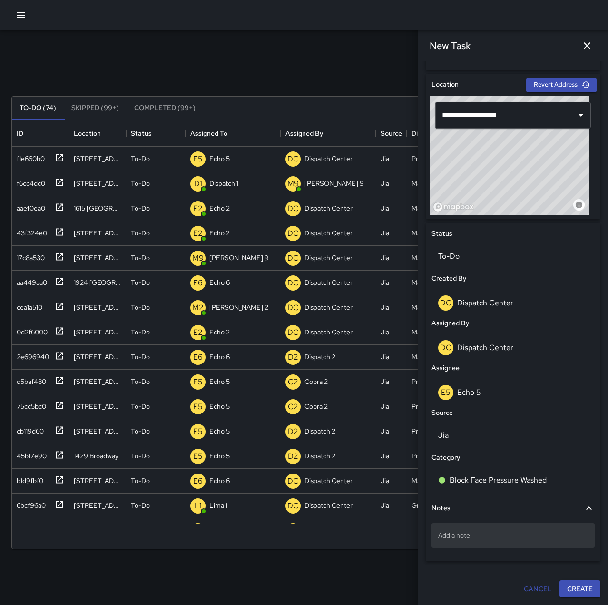
click at [479, 537] on p "Add a note" at bounding box center [513, 535] width 150 height 10
click at [503, 534] on p "Add a note" at bounding box center [513, 535] width 150 height 10
type textarea "**********"
click at [517, 537] on p "Stop N Go to Maya" at bounding box center [513, 535] width 150 height 10
type textarea "**********"
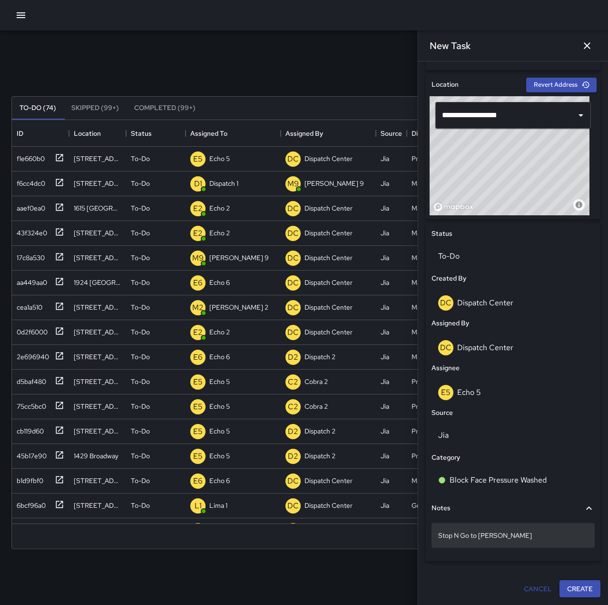
click at [530, 535] on p "Stop N Go to [PERSON_NAME]" at bounding box center [513, 535] width 150 height 10
type textarea "**********"
click at [530, 537] on p "Stop N Go to [PERSON_NAME]" at bounding box center [513, 535] width 150 height 10
type textarea "**********"
click at [533, 534] on p "Stop N Go to [PERSON_NAME]" at bounding box center [513, 535] width 150 height 10
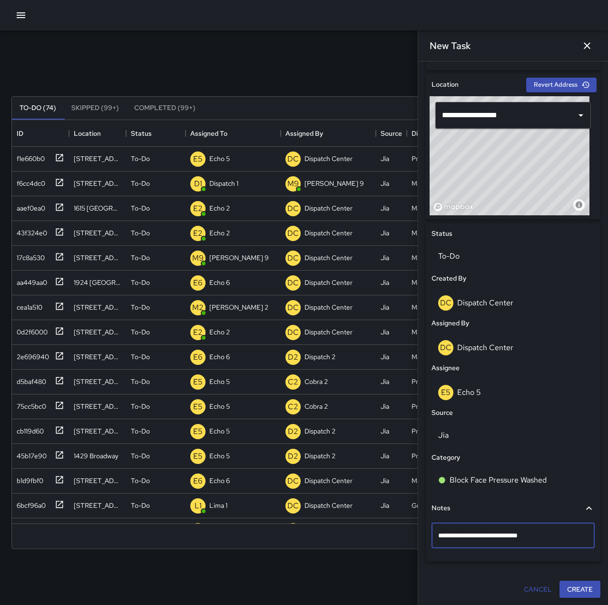
click at [472, 536] on textarea "**********" at bounding box center [509, 535] width 143 height 10
type textarea "**********"
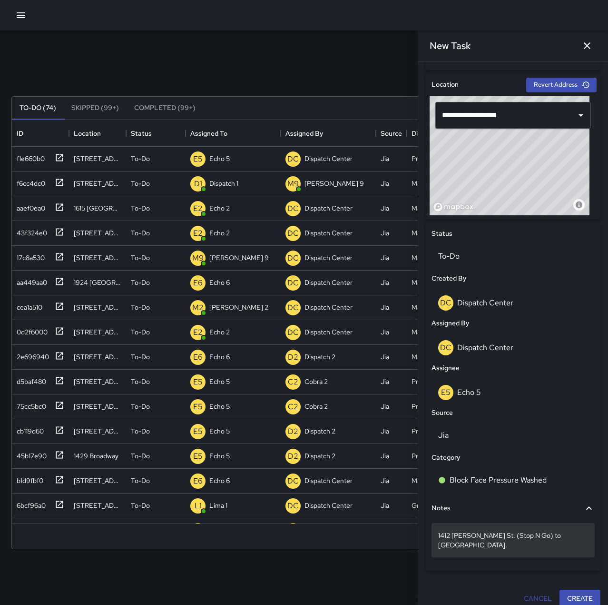
click at [537, 537] on p "1412 [PERSON_NAME] St. (Stop N Go) to [GEOGRAPHIC_DATA]." at bounding box center [513, 539] width 150 height 19
click at [538, 535] on textarea "**********" at bounding box center [509, 539] width 143 height 19
type textarea "**********"
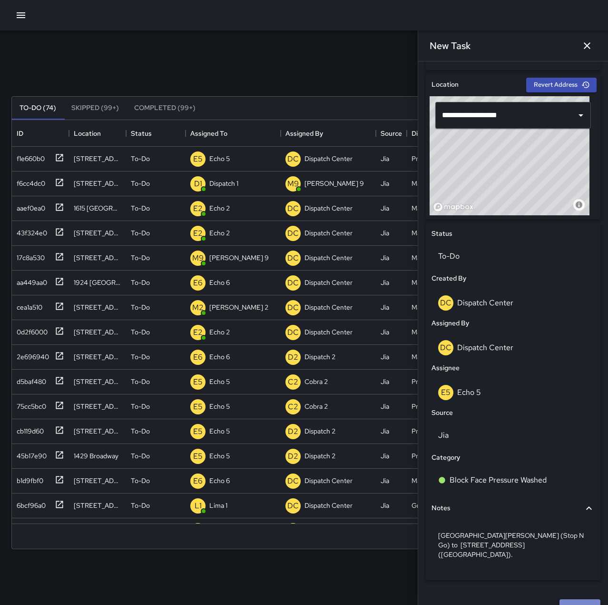
click at [574, 599] on button "Create" at bounding box center [580, 608] width 41 height 18
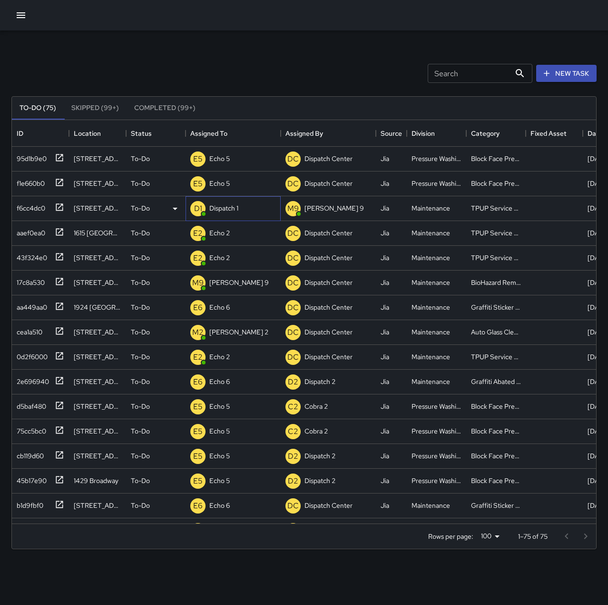
click at [236, 206] on p "Dispatch 1" at bounding box center [223, 208] width 29 height 10
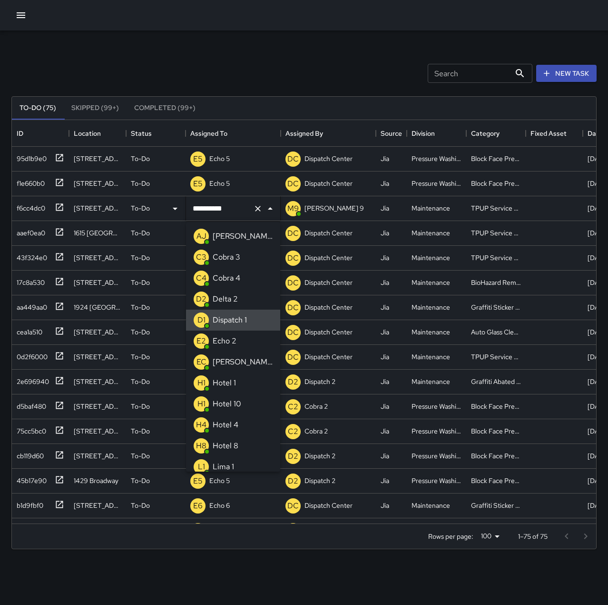
click at [257, 209] on icon "Clear" at bounding box center [258, 209] width 6 height 6
click at [252, 341] on li "E2 Echo 2" at bounding box center [233, 340] width 94 height 21
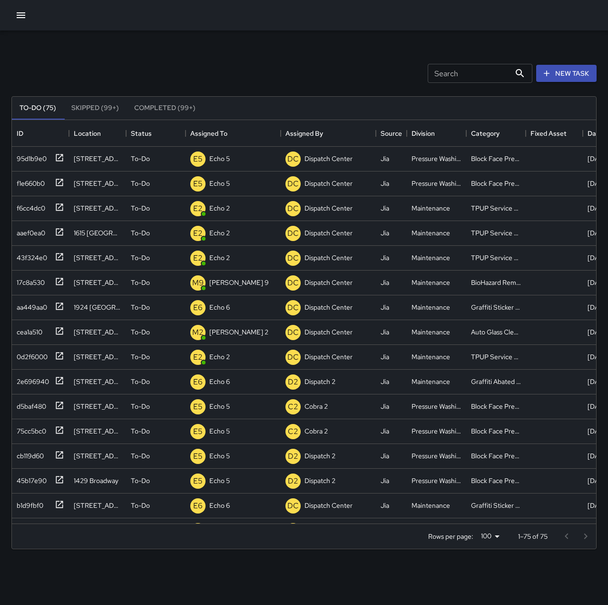
click at [258, 73] on div "Search Search New Task" at bounding box center [304, 74] width 589 height 50
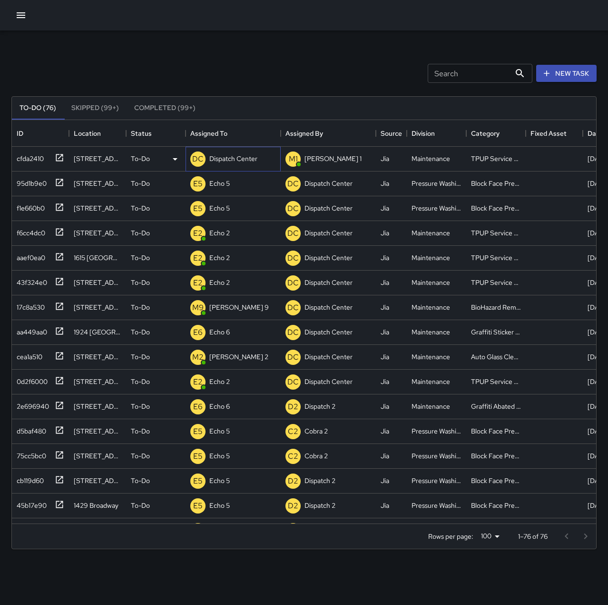
click at [238, 162] on p "Dispatch Center" at bounding box center [233, 159] width 48 height 10
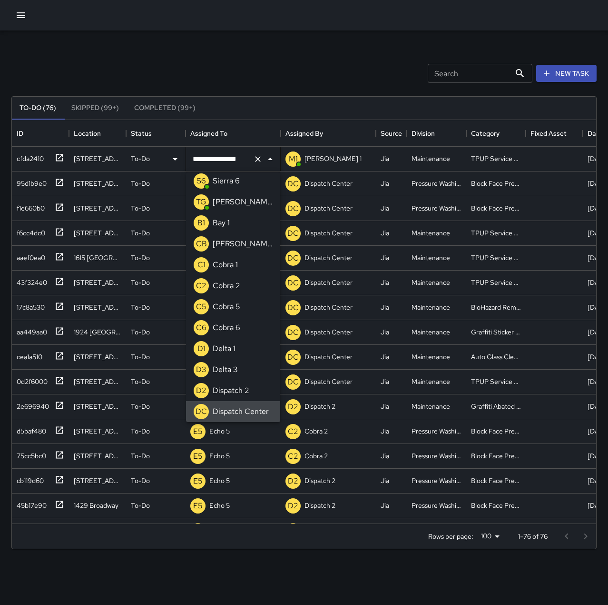
click at [259, 158] on icon "Clear" at bounding box center [258, 159] width 10 height 10
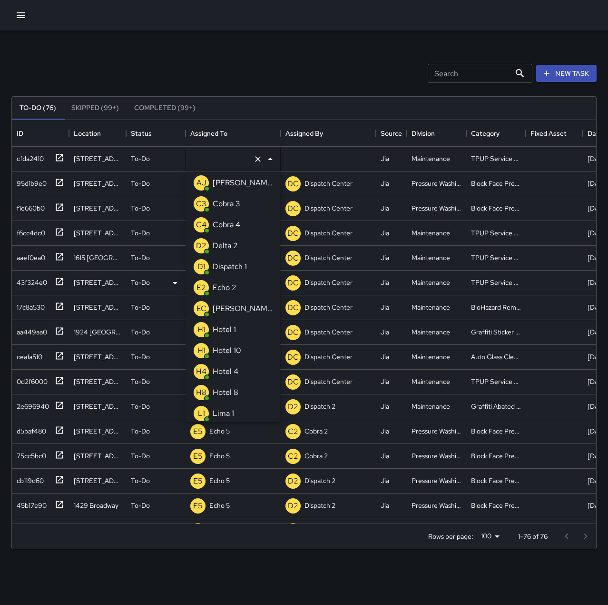
click at [230, 287] on p "Echo 2" at bounding box center [225, 287] width 24 height 11
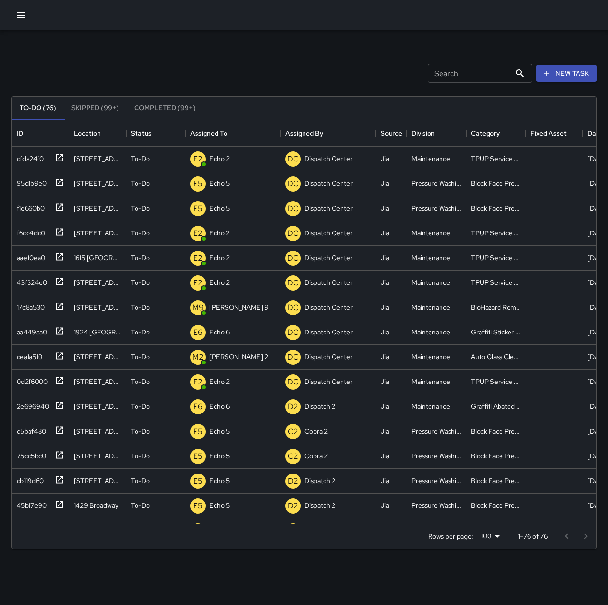
click at [258, 60] on div "Search Search New Task" at bounding box center [304, 74] width 589 height 50
